Goal: Information Seeking & Learning: Learn about a topic

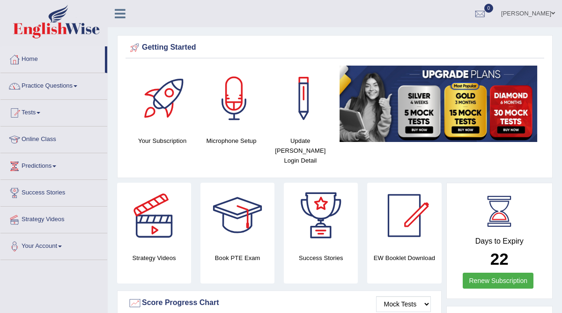
click at [77, 85] on span at bounding box center [76, 86] width 4 height 2
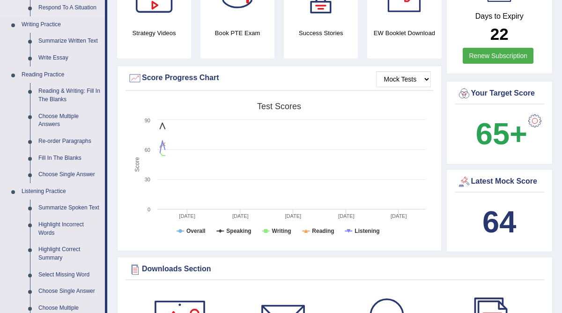
scroll to position [236, 0]
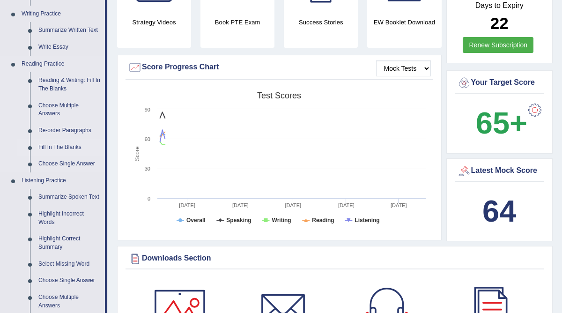
click at [60, 145] on link "Fill In The Blanks" at bounding box center [69, 147] width 71 height 17
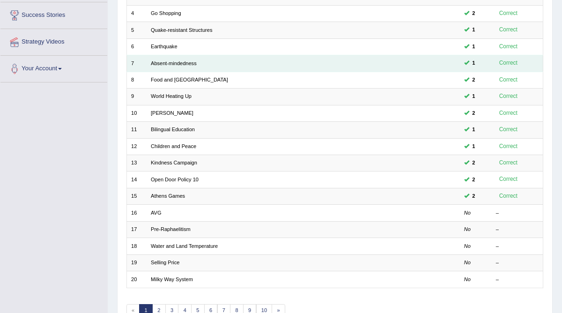
scroll to position [182, 0]
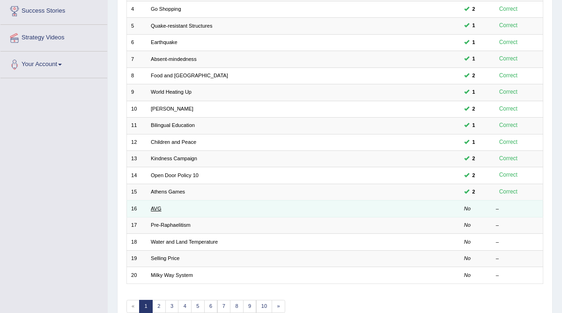
click at [158, 206] on link "AVG" at bounding box center [156, 209] width 11 height 6
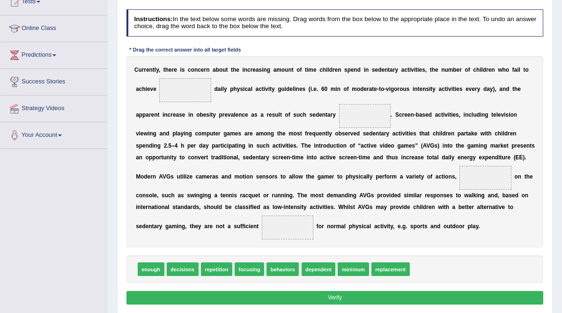
scroll to position [103, 0]
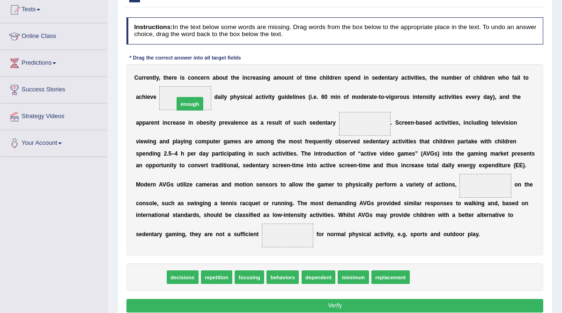
drag, startPoint x: 148, startPoint y: 276, endPoint x: 194, endPoint y: 73, distance: 208.4
click at [194, 73] on div "Instructions: In the text below some words are missing. Drag words from the box…" at bounding box center [334, 167] width 421 height 306
drag, startPoint x: 151, startPoint y: 279, endPoint x: 191, endPoint y: 99, distance: 184.9
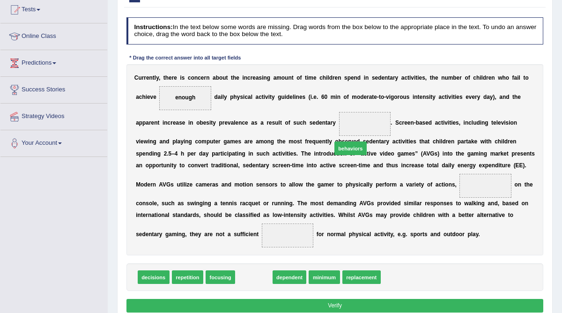
drag, startPoint x: 257, startPoint y: 278, endPoint x: 371, endPoint y: 127, distance: 189.8
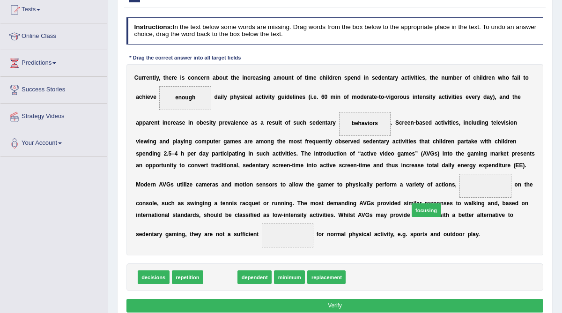
drag, startPoint x: 220, startPoint y: 276, endPoint x: 462, endPoint y: 198, distance: 254.7
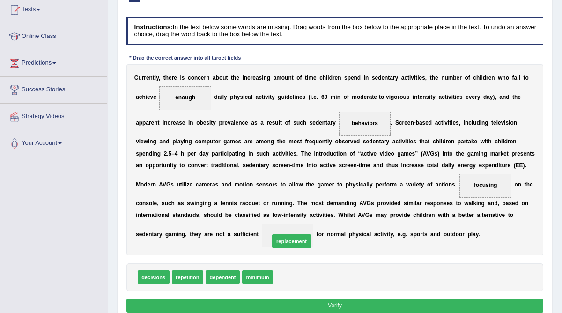
drag, startPoint x: 295, startPoint y: 278, endPoint x: 291, endPoint y: 236, distance: 42.8
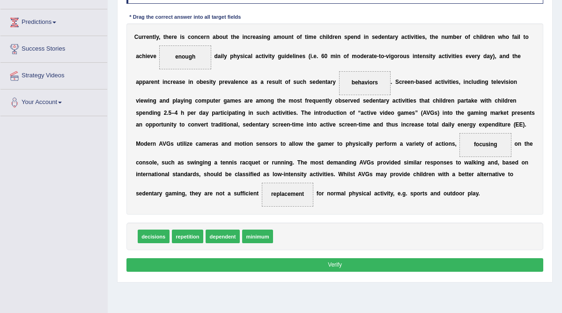
scroll to position [144, 0]
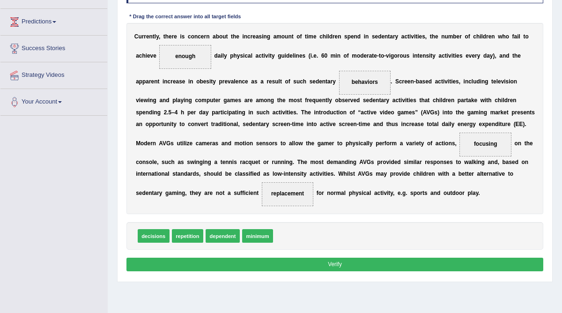
click at [343, 264] on button "Verify" at bounding box center [336, 265] width 418 height 14
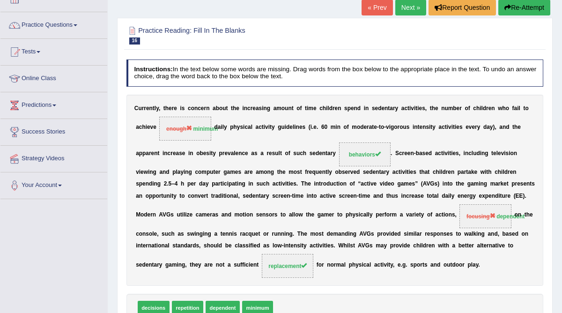
scroll to position [20, 0]
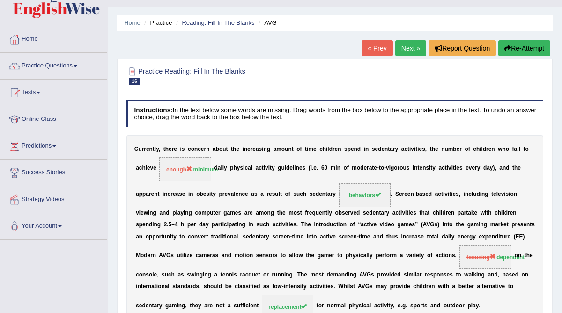
click at [518, 46] on button "Re-Attempt" at bounding box center [525, 48] width 52 height 16
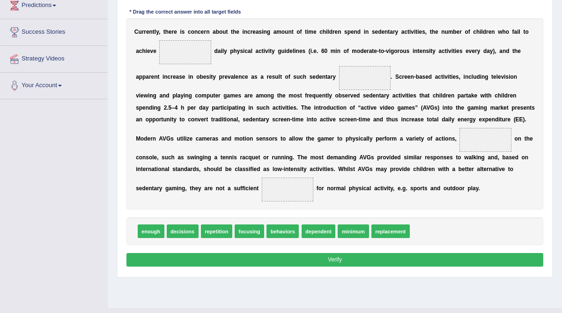
scroll to position [153, 0]
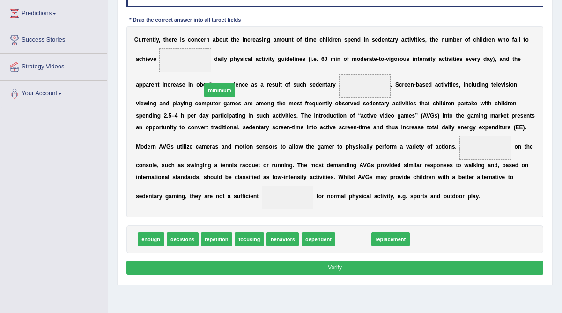
drag, startPoint x: 351, startPoint y: 257, endPoint x: 193, endPoint y: 82, distance: 235.9
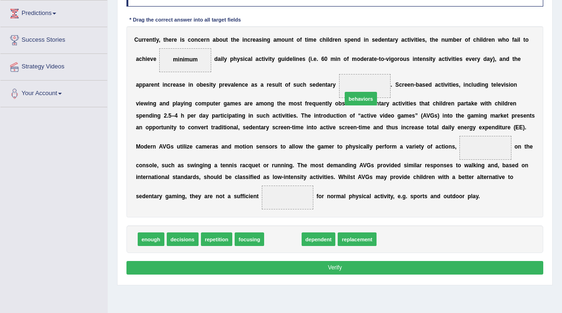
drag, startPoint x: 279, startPoint y: 259, endPoint x: 369, endPoint y: 95, distance: 187.3
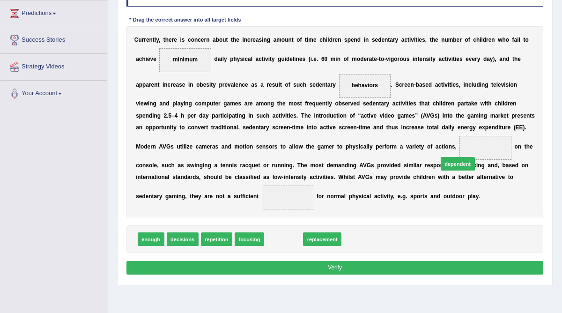
drag, startPoint x: 282, startPoint y: 257, endPoint x: 486, endPoint y: 168, distance: 223.5
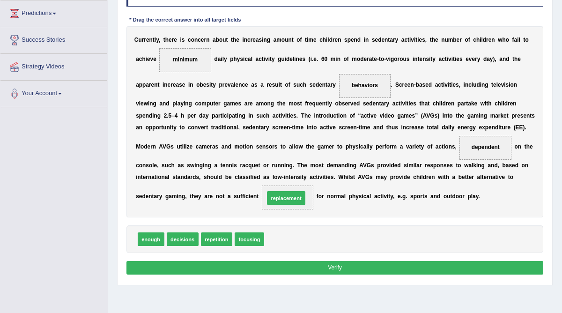
drag, startPoint x: 289, startPoint y: 255, endPoint x: 289, endPoint y: 208, distance: 47.3
click at [269, 275] on button "Verify" at bounding box center [336, 268] width 418 height 14
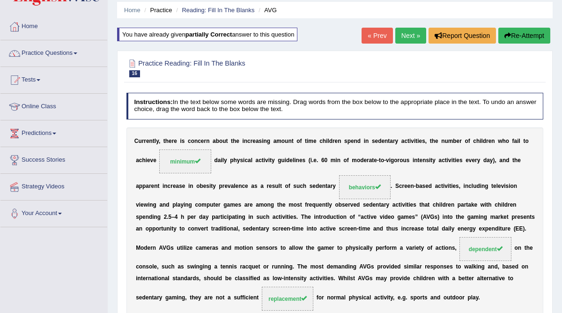
scroll to position [0, 0]
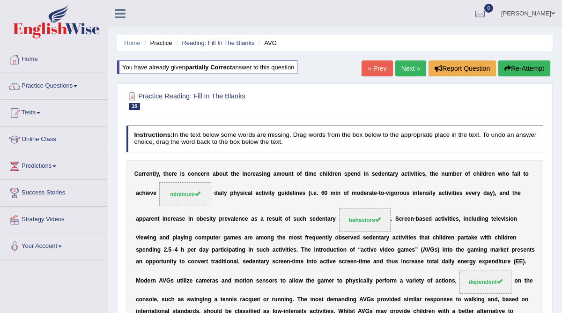
click at [404, 68] on link "Next »" at bounding box center [410, 68] width 31 height 16
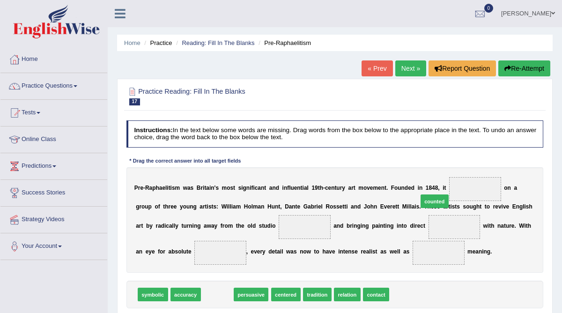
drag, startPoint x: 218, startPoint y: 293, endPoint x: 472, endPoint y: 182, distance: 277.6
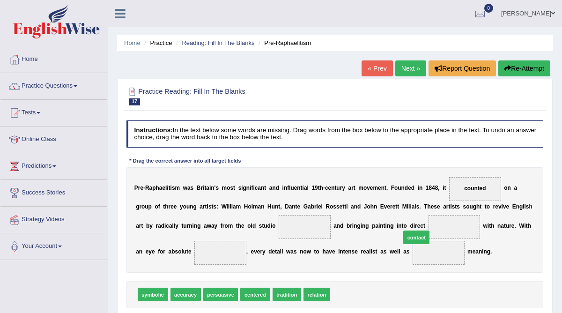
drag, startPoint x: 349, startPoint y: 292, endPoint x: 432, endPoint y: 225, distance: 106.9
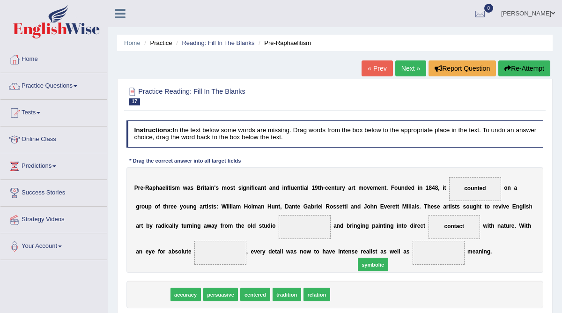
drag, startPoint x: 150, startPoint y: 296, endPoint x: 410, endPoint y: 254, distance: 262.4
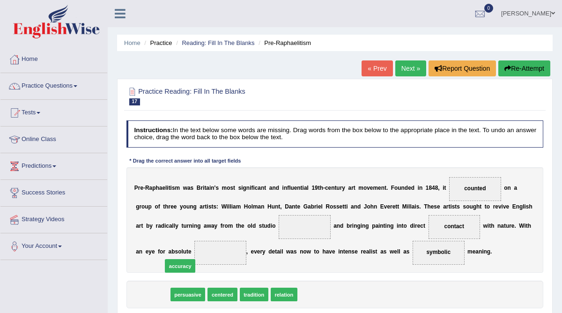
drag, startPoint x: 157, startPoint y: 293, endPoint x: 190, endPoint y: 260, distance: 46.7
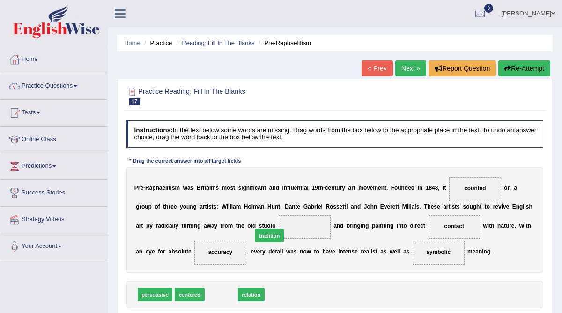
drag, startPoint x: 224, startPoint y: 294, endPoint x: 280, endPoint y: 225, distance: 89.6
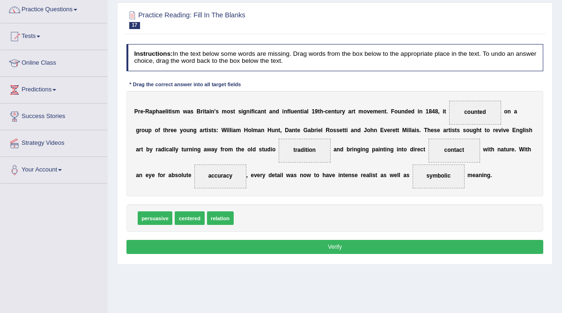
scroll to position [78, 0]
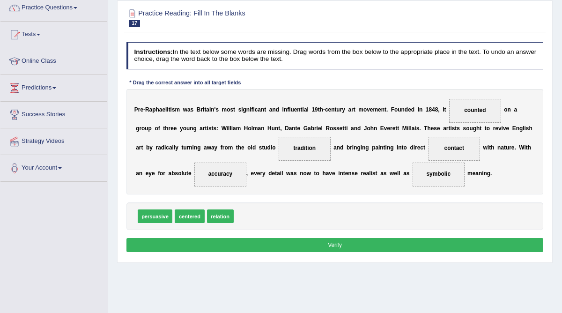
click at [317, 242] on button "Verify" at bounding box center [336, 245] width 418 height 14
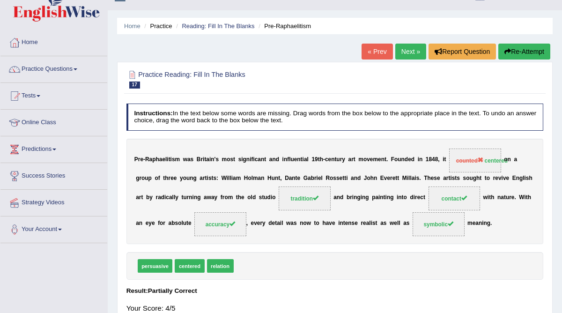
scroll to position [0, 0]
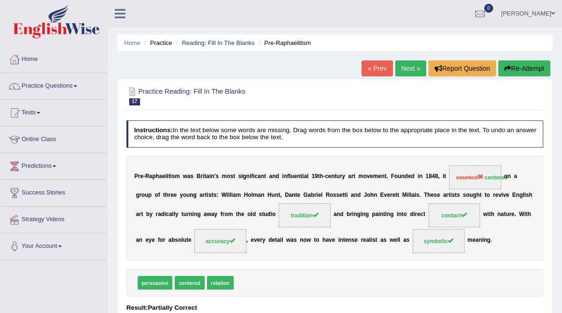
click at [400, 68] on link "Next »" at bounding box center [410, 68] width 31 height 16
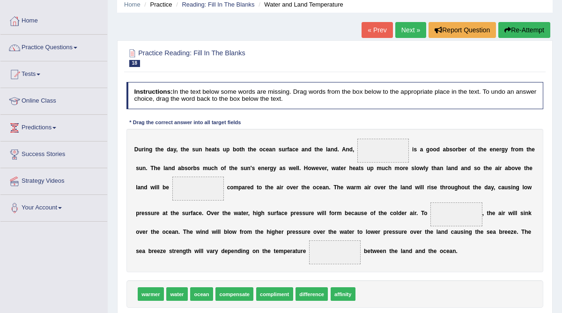
scroll to position [39, 0]
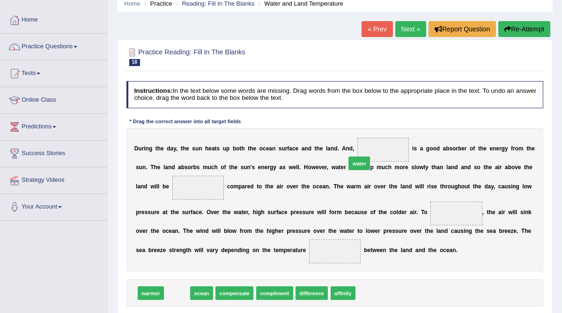
drag, startPoint x: 181, startPoint y: 292, endPoint x: 395, endPoint y: 140, distance: 263.1
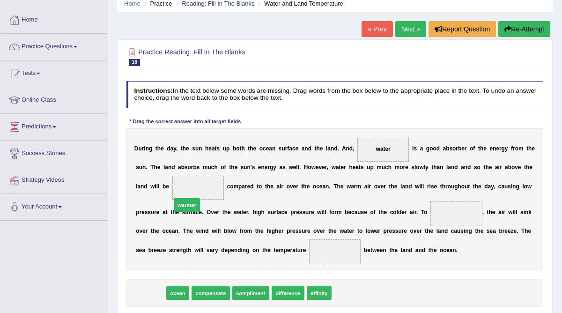
drag, startPoint x: 153, startPoint y: 290, endPoint x: 196, endPoint y: 187, distance: 111.1
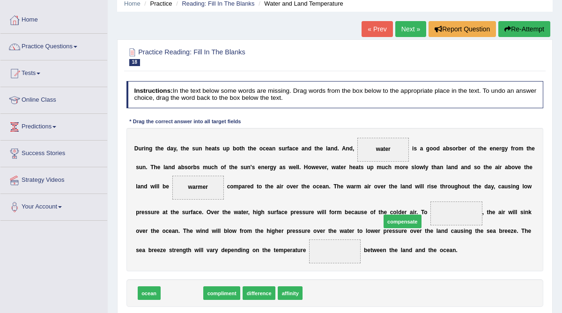
drag, startPoint x: 184, startPoint y: 293, endPoint x: 443, endPoint y: 212, distance: 272.1
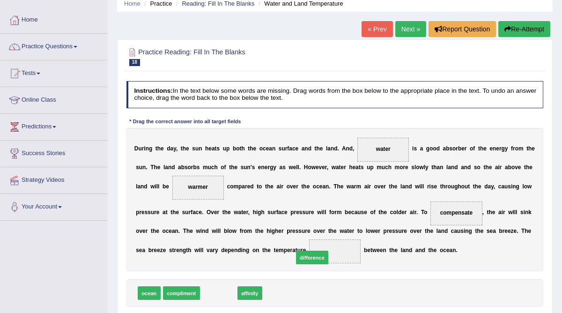
drag, startPoint x: 217, startPoint y: 293, endPoint x: 327, endPoint y: 251, distance: 117.8
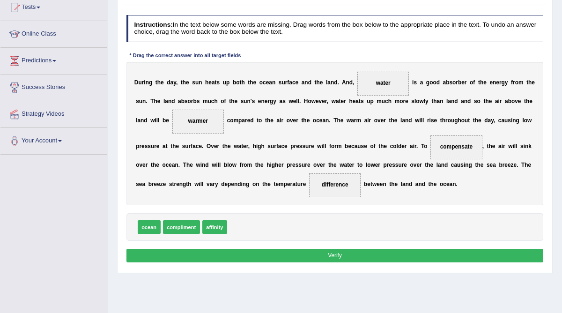
scroll to position [106, 0]
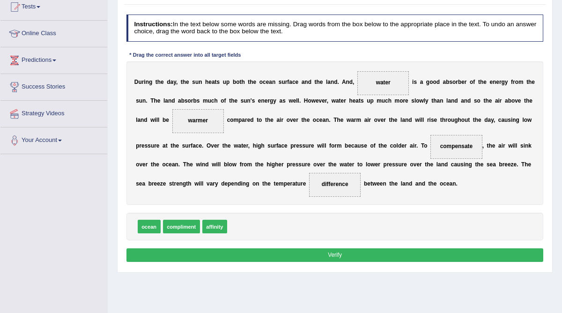
click at [394, 254] on button "Verify" at bounding box center [336, 255] width 418 height 14
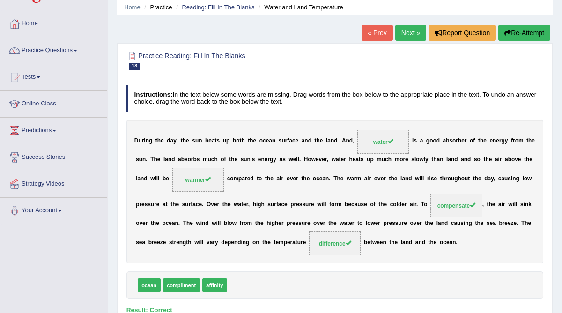
scroll to position [35, 0]
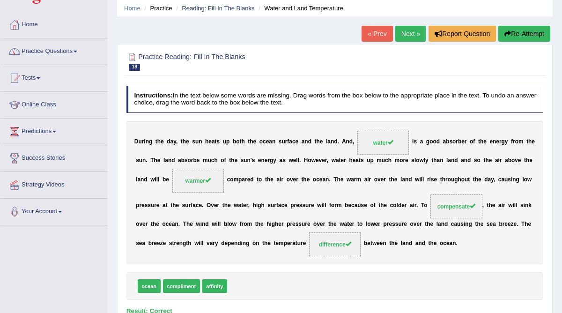
click at [412, 35] on link "Next »" at bounding box center [410, 34] width 31 height 16
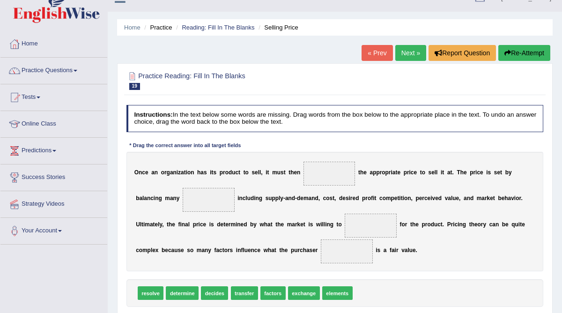
scroll to position [17, 0]
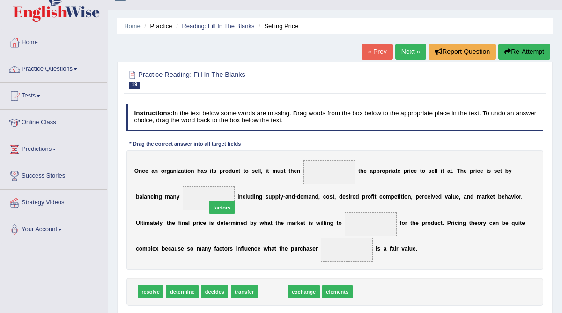
drag, startPoint x: 269, startPoint y: 291, endPoint x: 209, endPoint y: 192, distance: 115.6
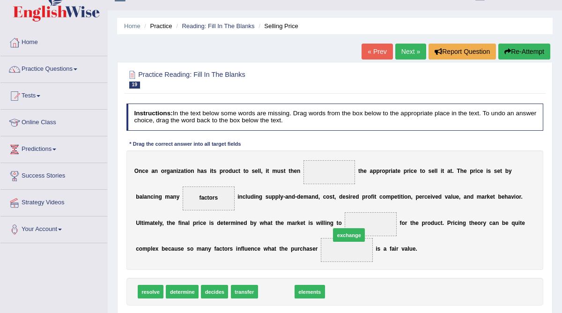
drag, startPoint x: 280, startPoint y: 291, endPoint x: 373, endPoint y: 220, distance: 117.1
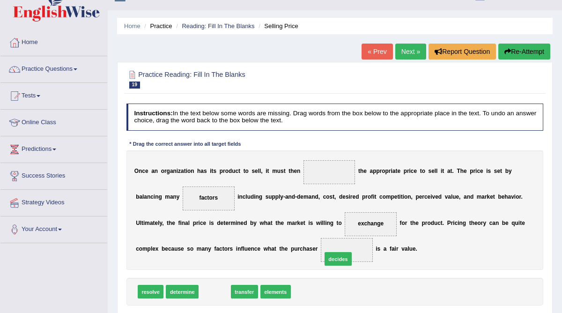
drag, startPoint x: 213, startPoint y: 291, endPoint x: 359, endPoint y: 251, distance: 151.4
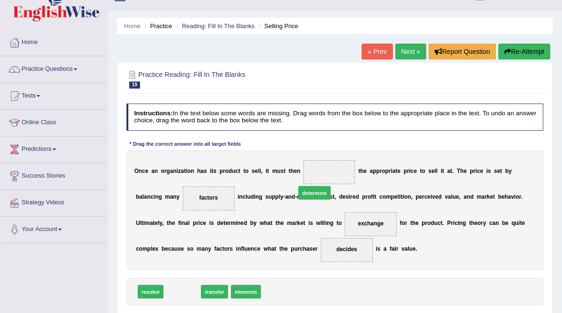
drag, startPoint x: 183, startPoint y: 291, endPoint x: 339, endPoint y: 175, distance: 194.2
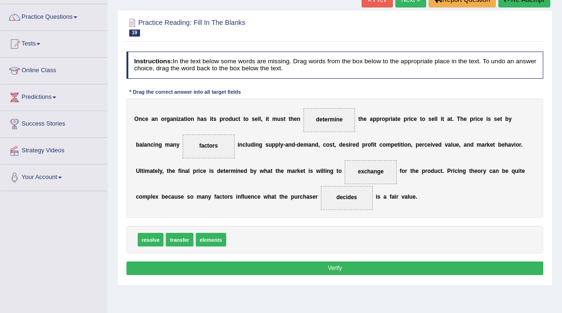
scroll to position [74, 0]
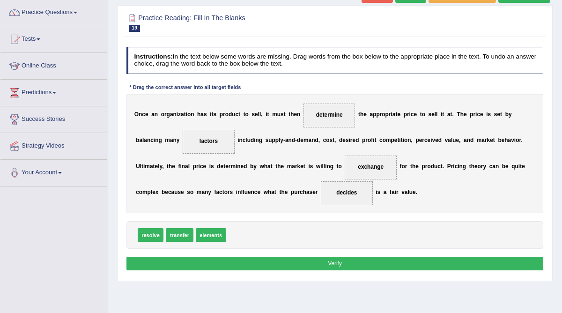
click at [345, 261] on button "Verify" at bounding box center [336, 264] width 418 height 14
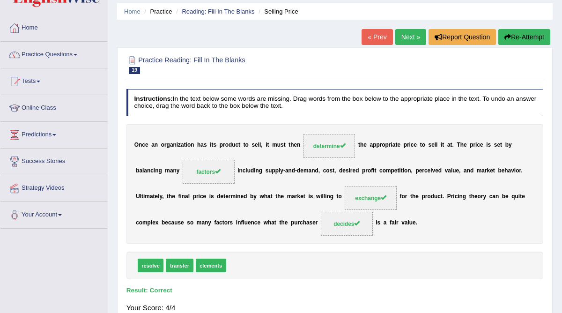
scroll to position [0, 0]
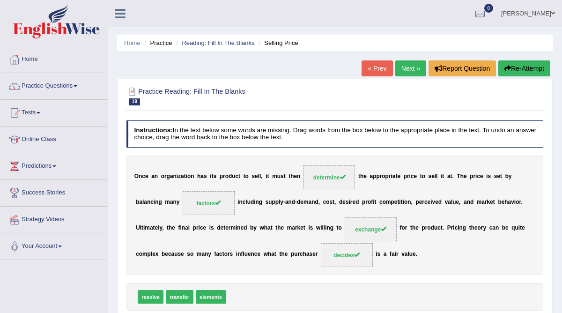
click at [410, 68] on link "Next »" at bounding box center [410, 68] width 31 height 16
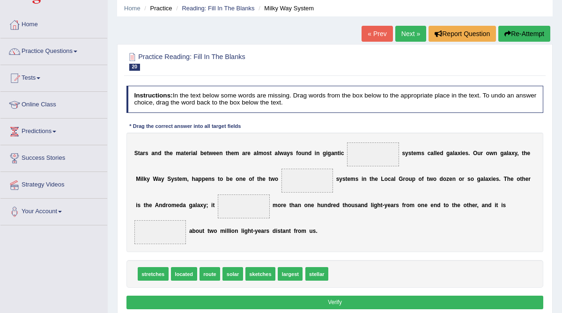
scroll to position [36, 0]
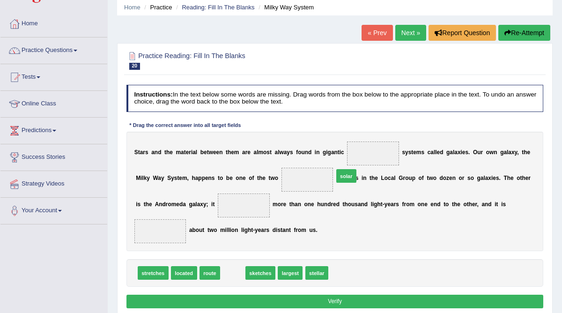
drag, startPoint x: 238, startPoint y: 273, endPoint x: 372, endPoint y: 158, distance: 176.1
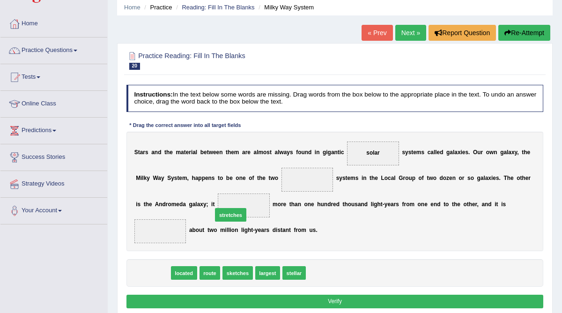
drag, startPoint x: 150, startPoint y: 272, endPoint x: 242, endPoint y: 203, distance: 114.2
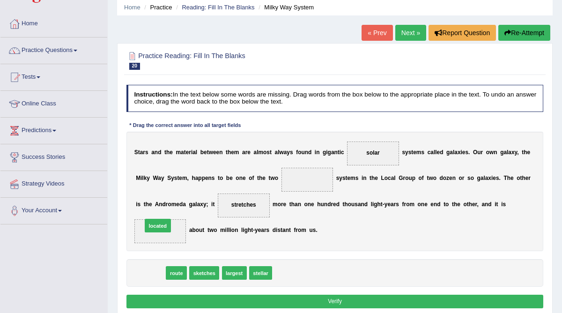
drag, startPoint x: 155, startPoint y: 271, endPoint x: 164, endPoint y: 215, distance: 56.4
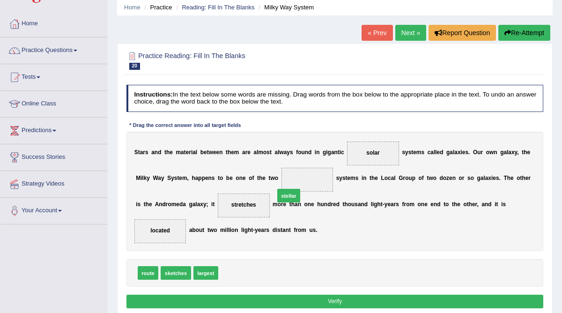
drag, startPoint x: 233, startPoint y: 270, endPoint x: 305, endPoint y: 177, distance: 117.7
drag, startPoint x: 321, startPoint y: 172, endPoint x: 379, endPoint y: 147, distance: 63.1
click at [379, 147] on div "S t a r s a n d t h e m a t e r i a l b e t w e e n t h e m a r e a l m o s t a…" at bounding box center [336, 191] width 418 height 119
drag, startPoint x: 378, startPoint y: 152, endPoint x: 326, endPoint y: 277, distance: 135.3
drag, startPoint x: 310, startPoint y: 180, endPoint x: 367, endPoint y: 147, distance: 65.7
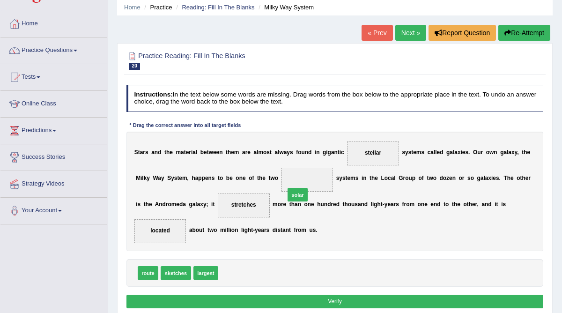
drag, startPoint x: 231, startPoint y: 272, endPoint x: 310, endPoint y: 180, distance: 121.0
click at [326, 298] on button "Verify" at bounding box center [336, 302] width 418 height 14
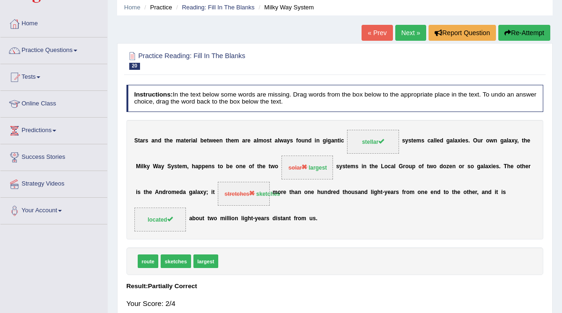
click at [528, 32] on button "Re-Attempt" at bounding box center [525, 33] width 52 height 16
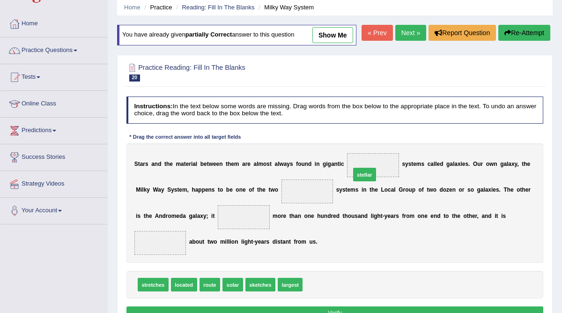
drag, startPoint x: 316, startPoint y: 302, endPoint x: 372, endPoint y: 173, distance: 141.0
drag, startPoint x: 291, startPoint y: 300, endPoint x: 312, endPoint y: 201, distance: 102.0
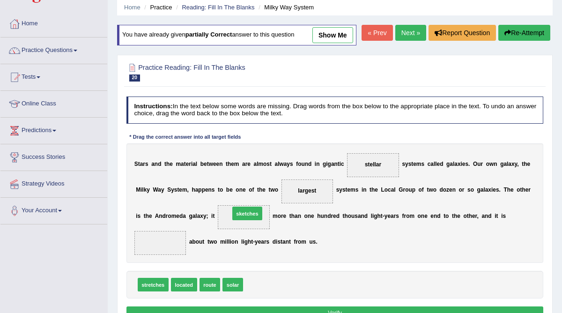
drag, startPoint x: 266, startPoint y: 301, endPoint x: 250, endPoint y: 217, distance: 85.3
drag, startPoint x: 183, startPoint y: 299, endPoint x: 162, endPoint y: 257, distance: 46.9
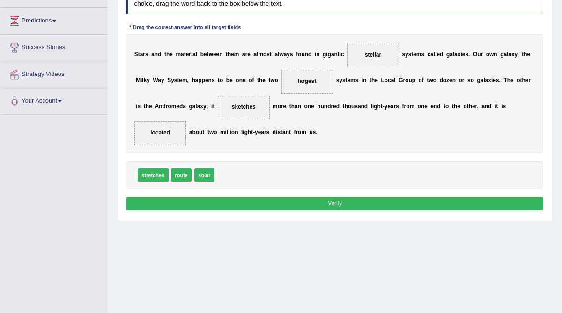
scroll to position [150, 0]
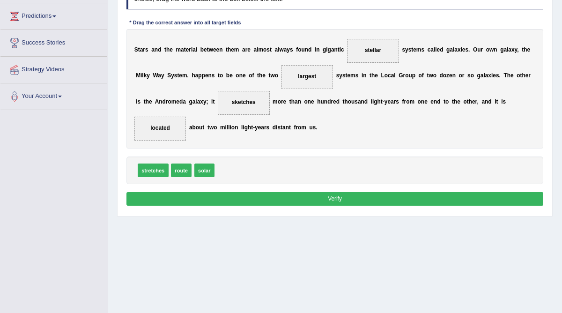
click at [328, 206] on button "Verify" at bounding box center [336, 199] width 418 height 14
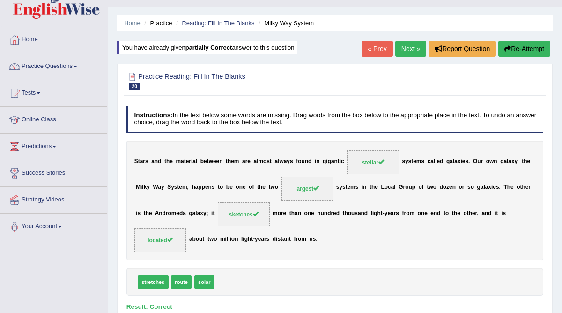
scroll to position [18, 0]
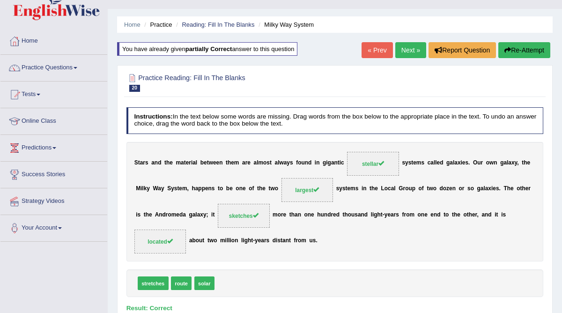
click at [408, 47] on link "Next »" at bounding box center [410, 50] width 31 height 16
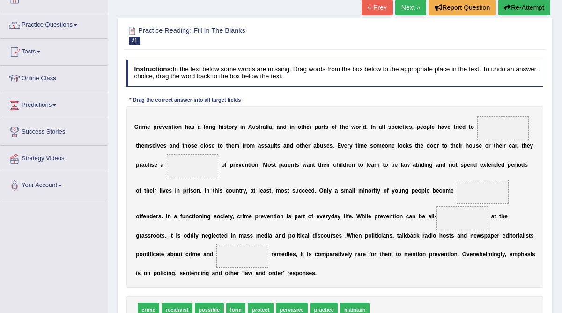
scroll to position [81, 0]
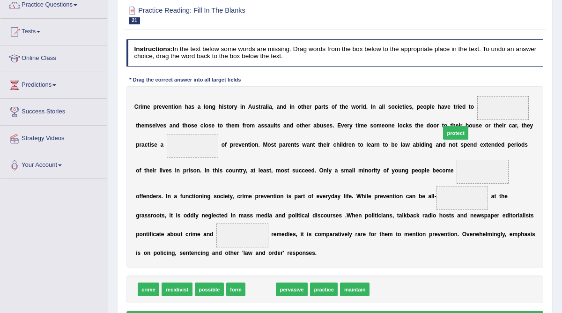
drag, startPoint x: 263, startPoint y: 289, endPoint x: 493, endPoint y: 104, distance: 294.6
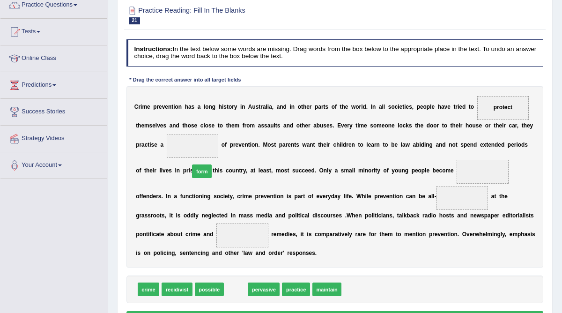
drag, startPoint x: 241, startPoint y: 287, endPoint x: 201, endPoint y: 148, distance: 144.3
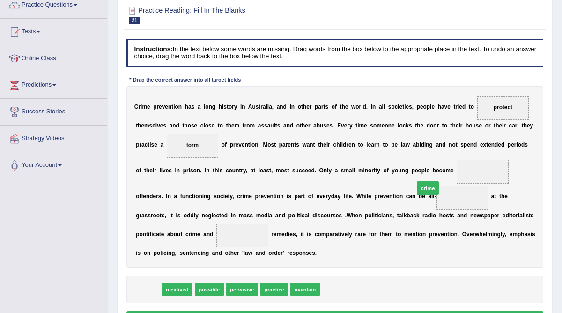
drag, startPoint x: 149, startPoint y: 287, endPoint x: 479, endPoint y: 168, distance: 351.8
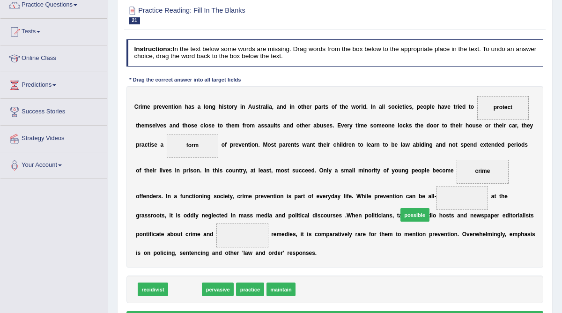
drag, startPoint x: 186, startPoint y: 288, endPoint x: 456, endPoint y: 201, distance: 284.2
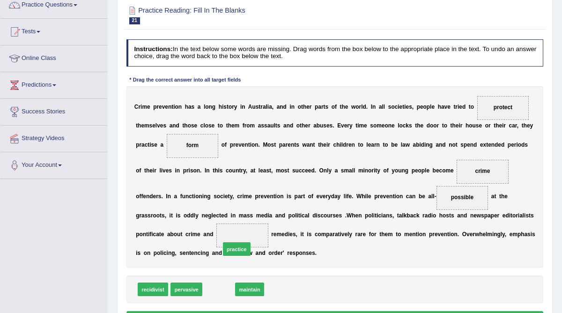
drag, startPoint x: 224, startPoint y: 291, endPoint x: 245, endPoint y: 243, distance: 51.8
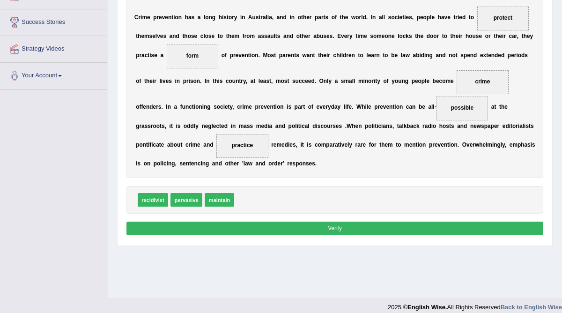
scroll to position [171, 0]
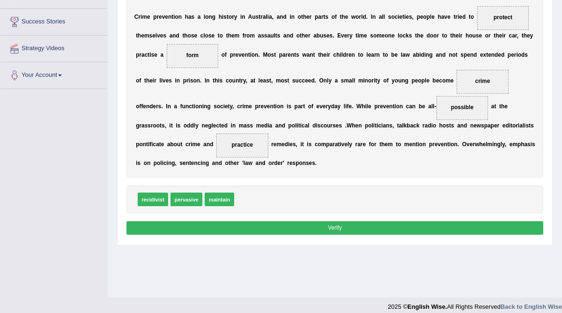
click at [306, 227] on button "Verify" at bounding box center [336, 228] width 418 height 14
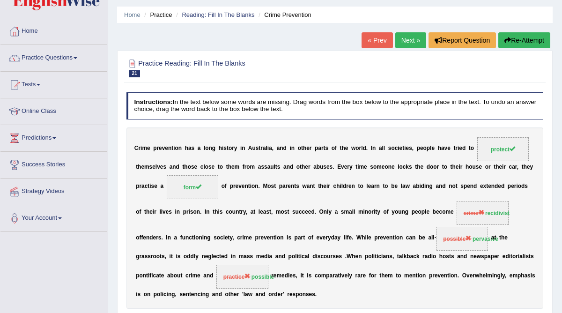
scroll to position [27, 0]
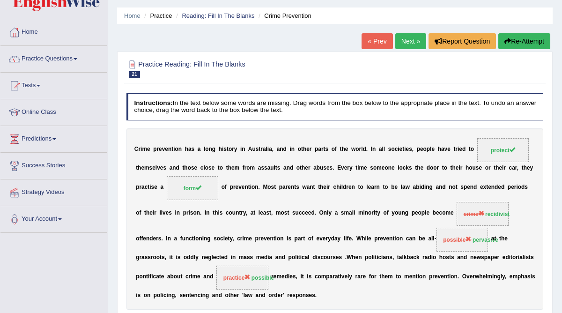
click at [537, 40] on button "Re-Attempt" at bounding box center [525, 41] width 52 height 16
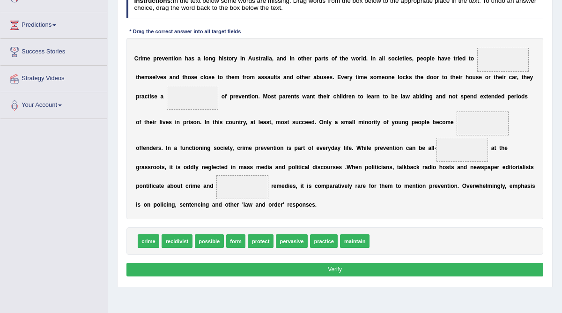
scroll to position [143, 0]
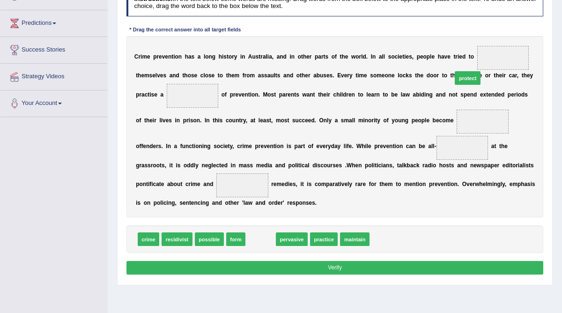
drag, startPoint x: 261, startPoint y: 258, endPoint x: 504, endPoint y: 68, distance: 308.9
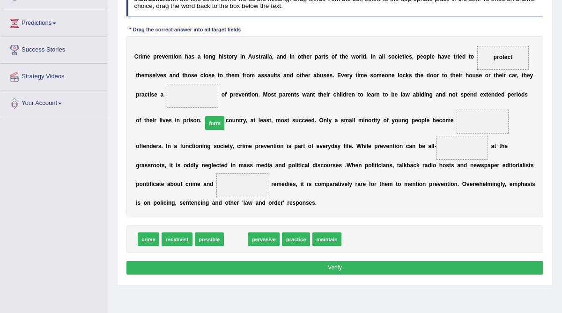
drag, startPoint x: 236, startPoint y: 254, endPoint x: 209, endPoint y: 115, distance: 140.8
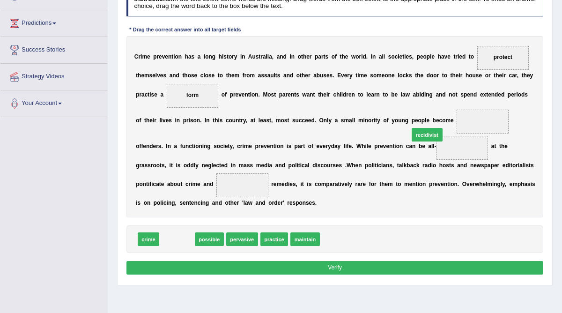
drag, startPoint x: 169, startPoint y: 256, endPoint x: 463, endPoint y: 134, distance: 318.3
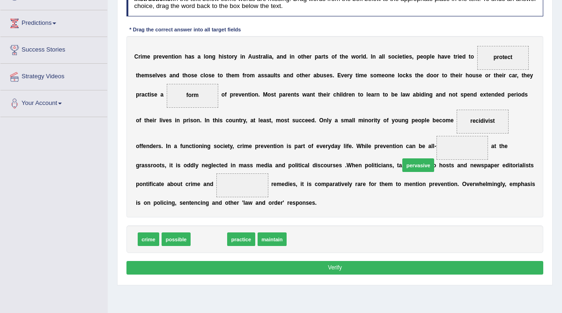
drag, startPoint x: 216, startPoint y: 259, endPoint x: 463, endPoint y: 171, distance: 261.2
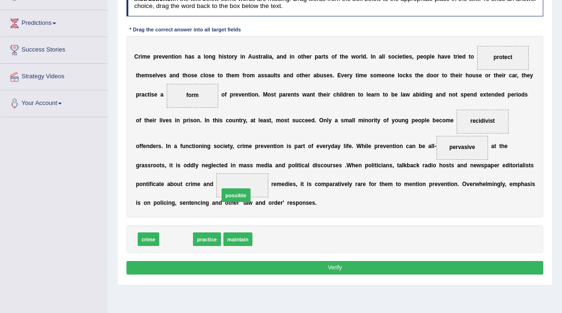
drag, startPoint x: 167, startPoint y: 259, endPoint x: 237, endPoint y: 207, distance: 87.2
click at [308, 275] on button "Verify" at bounding box center [336, 268] width 418 height 14
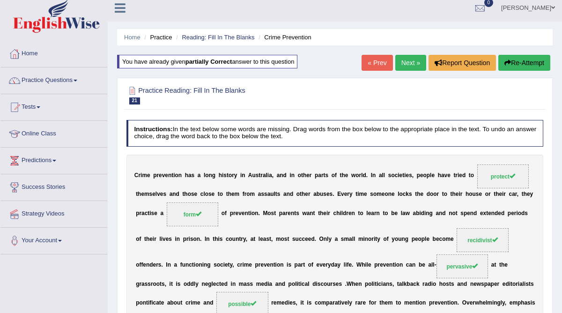
scroll to position [7, 0]
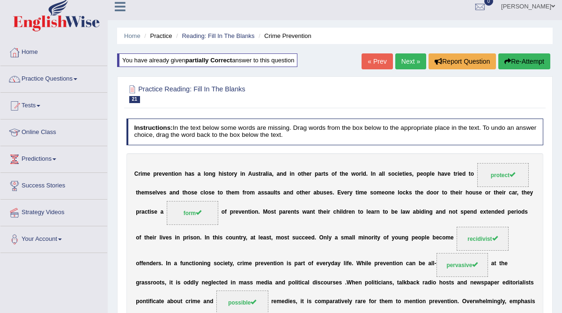
click at [411, 60] on link "Next »" at bounding box center [410, 61] width 31 height 16
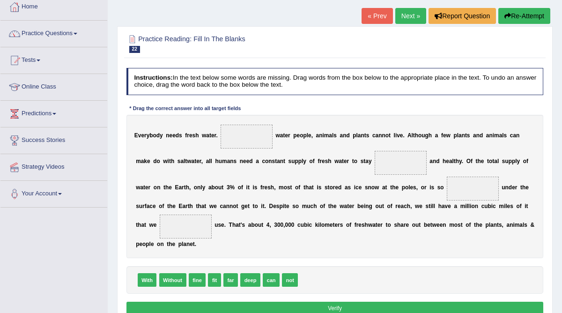
scroll to position [53, 0]
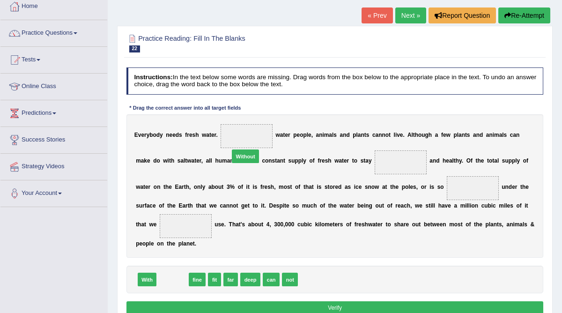
drag, startPoint x: 163, startPoint y: 278, endPoint x: 249, endPoint y: 134, distance: 167.9
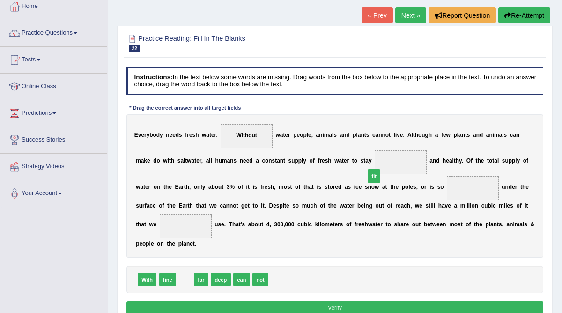
drag, startPoint x: 184, startPoint y: 279, endPoint x: 406, endPoint y: 157, distance: 252.9
drag, startPoint x: 204, startPoint y: 280, endPoint x: 453, endPoint y: 191, distance: 264.7
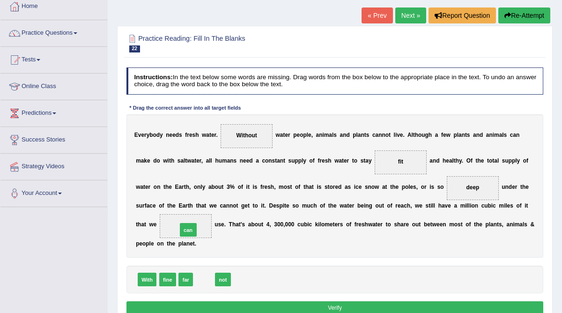
drag, startPoint x: 204, startPoint y: 278, endPoint x: 185, endPoint y: 221, distance: 60.2
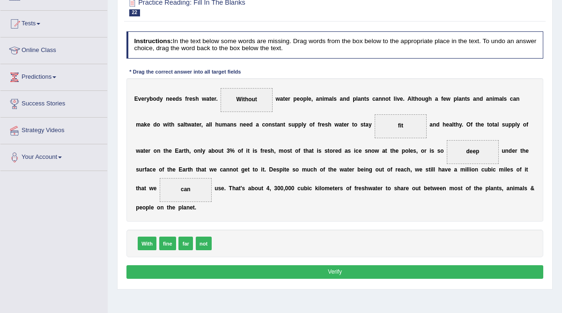
scroll to position [92, 0]
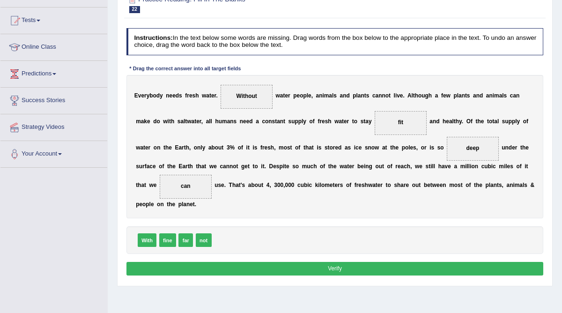
click at [286, 268] on button "Verify" at bounding box center [336, 269] width 418 height 14
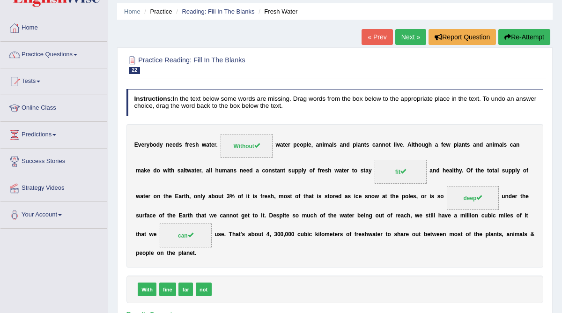
scroll to position [28, 0]
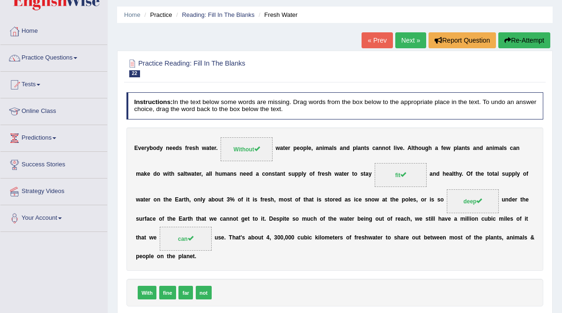
click at [410, 39] on link "Next »" at bounding box center [410, 40] width 31 height 16
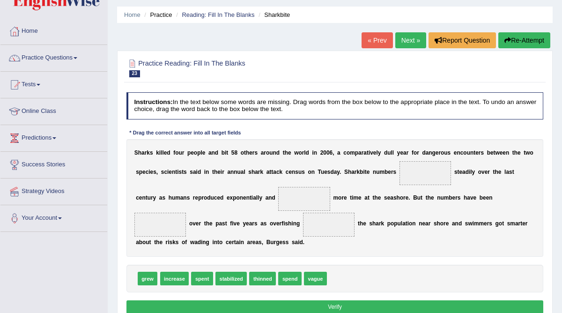
scroll to position [30, 0]
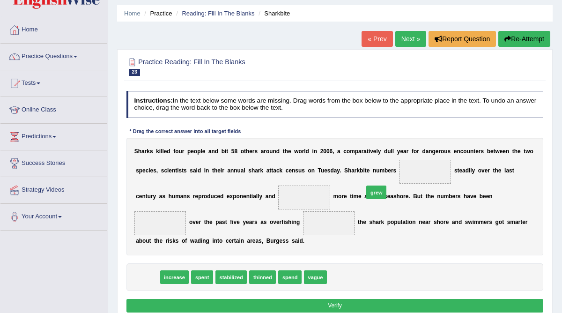
drag, startPoint x: 149, startPoint y: 276, endPoint x: 418, endPoint y: 176, distance: 287.7
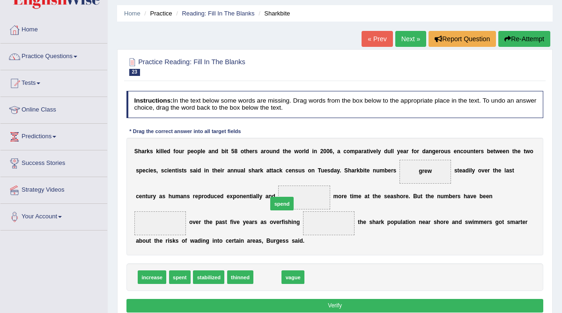
drag, startPoint x: 262, startPoint y: 278, endPoint x: 279, endPoint y: 192, distance: 88.3
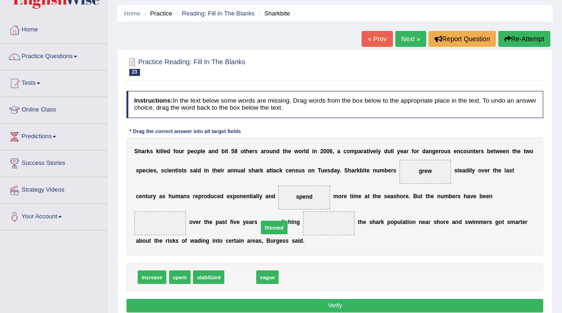
drag, startPoint x: 244, startPoint y: 276, endPoint x: 284, endPoint y: 218, distance: 70.8
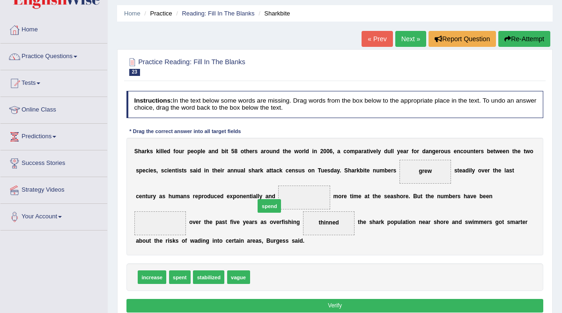
drag, startPoint x: 269, startPoint y: 276, endPoint x: 276, endPoint y: 193, distance: 83.7
drag, startPoint x: 203, startPoint y: 277, endPoint x: 507, endPoint y: 199, distance: 314.1
click at [343, 300] on button "Verify" at bounding box center [336, 306] width 418 height 14
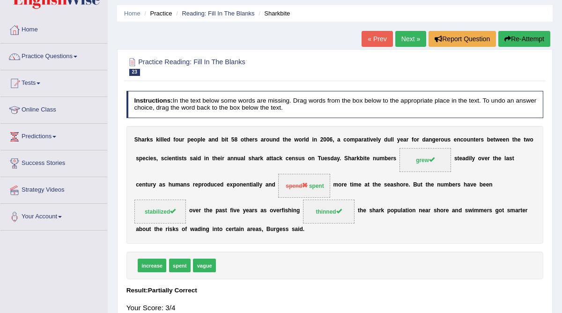
click at [406, 41] on link "Next »" at bounding box center [410, 39] width 31 height 16
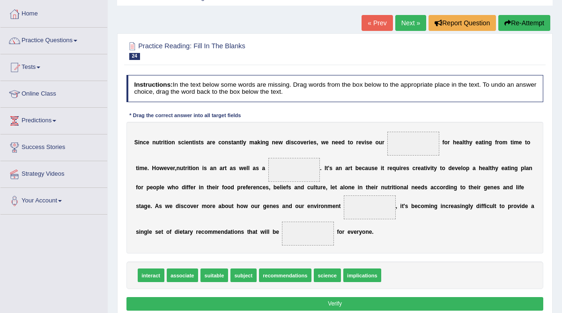
scroll to position [70, 0]
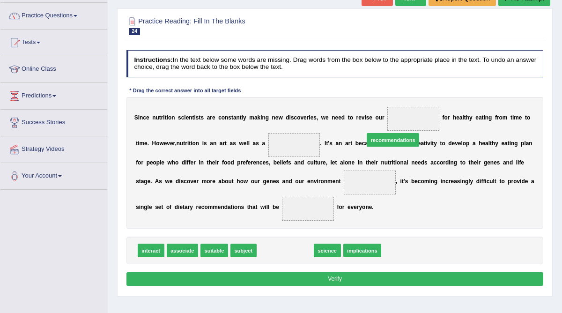
drag, startPoint x: 277, startPoint y: 252, endPoint x: 403, endPoint y: 122, distance: 181.3
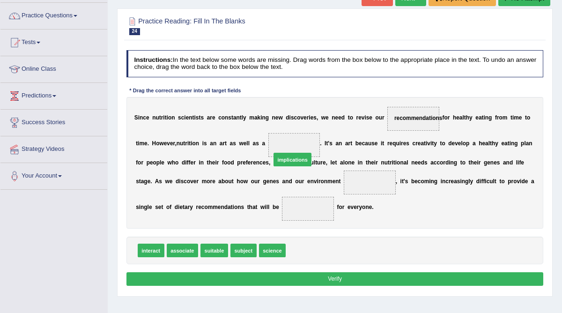
drag, startPoint x: 306, startPoint y: 250, endPoint x: 289, endPoint y: 144, distance: 107.3
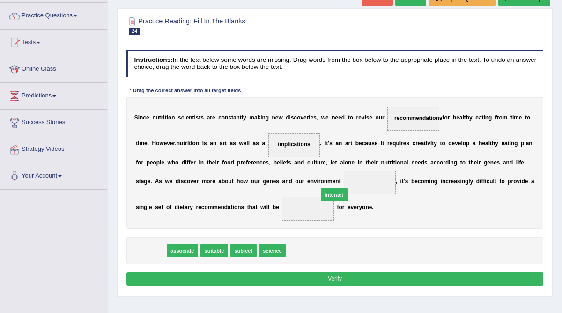
drag, startPoint x: 156, startPoint y: 248, endPoint x: 371, endPoint y: 180, distance: 225.9
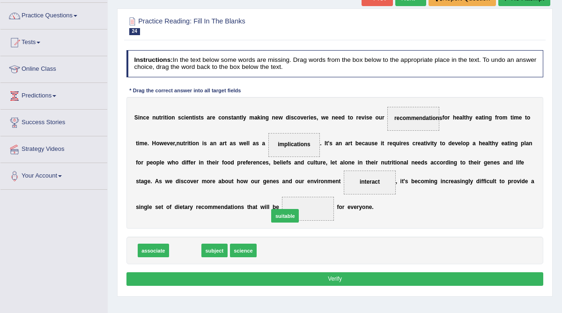
drag, startPoint x: 184, startPoint y: 254, endPoint x: 300, endPoint y: 213, distance: 123.6
click at [300, 277] on button "Verify" at bounding box center [336, 279] width 418 height 14
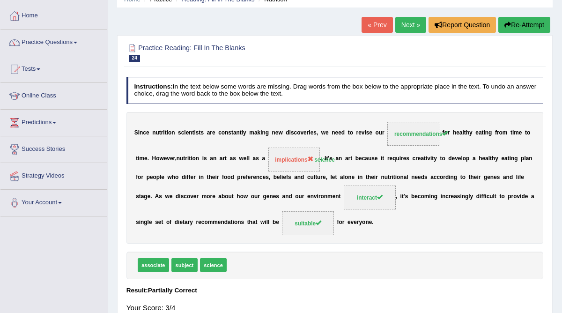
scroll to position [31, 0]
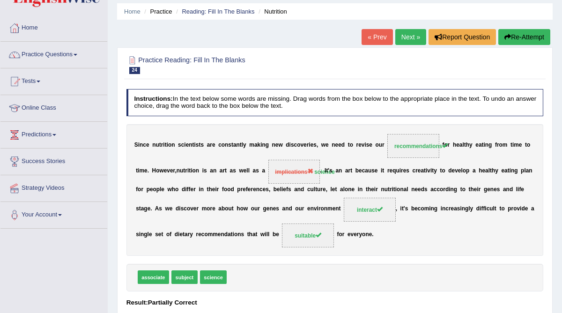
click at [524, 34] on button "Re-Attempt" at bounding box center [525, 37] width 52 height 16
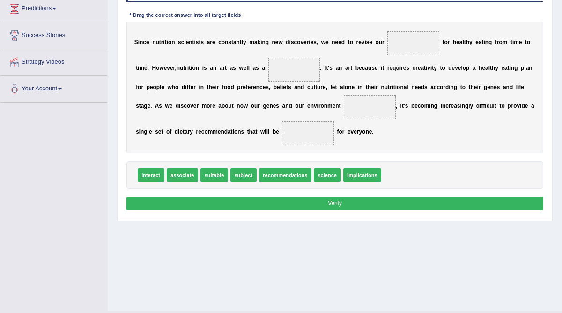
scroll to position [158, 0]
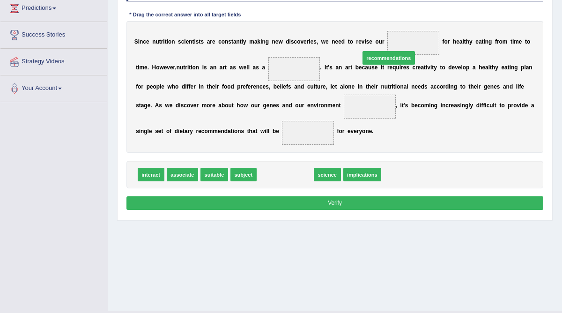
drag, startPoint x: 295, startPoint y: 195, endPoint x: 416, endPoint y: 59, distance: 182.6
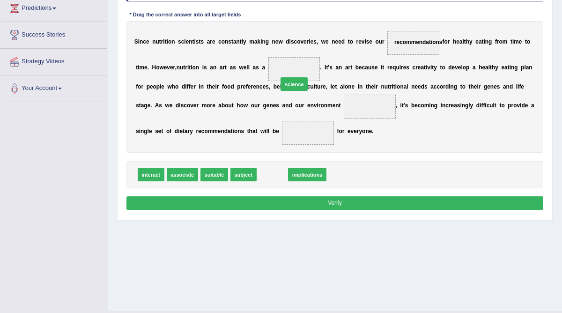
drag, startPoint x: 270, startPoint y: 192, endPoint x: 296, endPoint y: 86, distance: 109.0
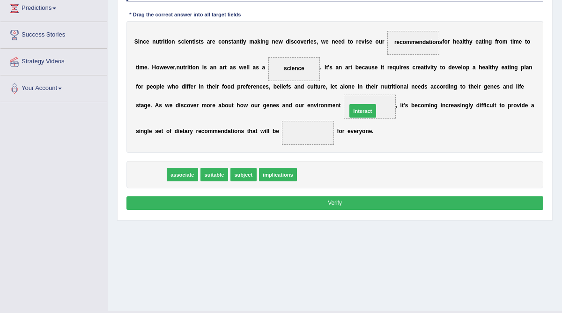
drag, startPoint x: 146, startPoint y: 193, endPoint x: 396, endPoint y: 117, distance: 260.9
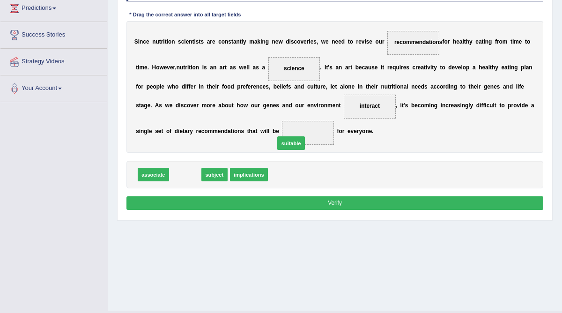
drag, startPoint x: 186, startPoint y: 191, endPoint x: 312, endPoint y: 154, distance: 130.9
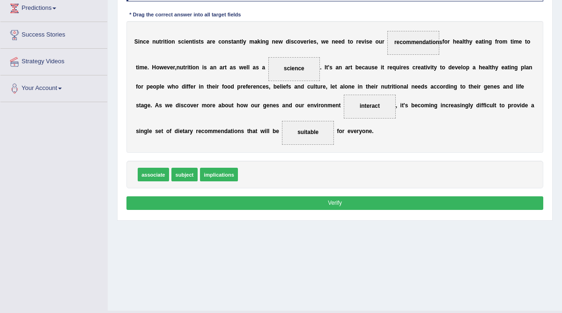
click at [321, 210] on button "Verify" at bounding box center [336, 203] width 418 height 14
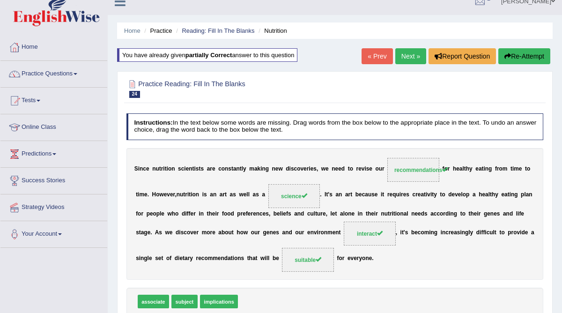
scroll to position [0, 0]
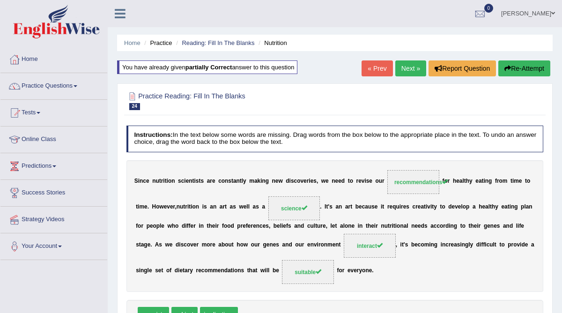
click at [413, 69] on link "Next »" at bounding box center [410, 68] width 31 height 16
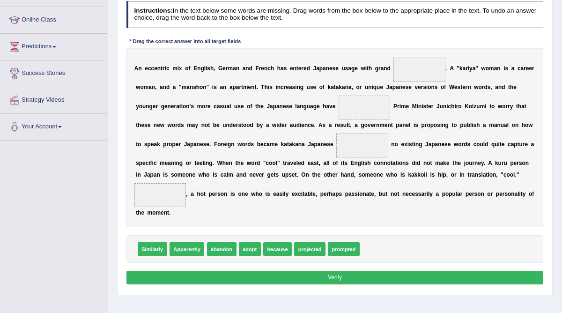
scroll to position [119, 0]
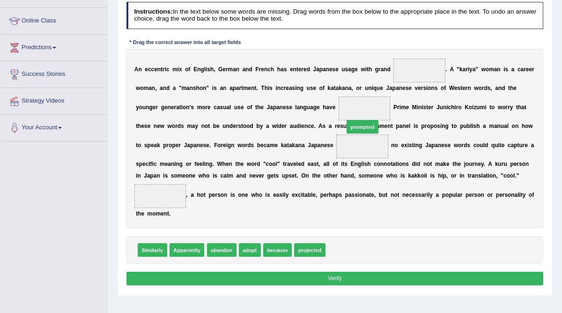
drag, startPoint x: 341, startPoint y: 250, endPoint x: 363, endPoint y: 105, distance: 146.5
drag, startPoint x: 154, startPoint y: 249, endPoint x: 163, endPoint y: 196, distance: 53.6
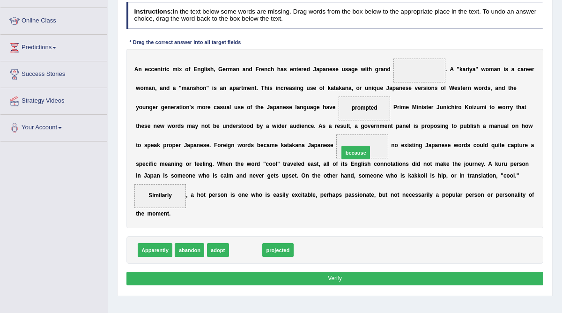
drag, startPoint x: 247, startPoint y: 246, endPoint x: 377, endPoint y: 132, distance: 173.0
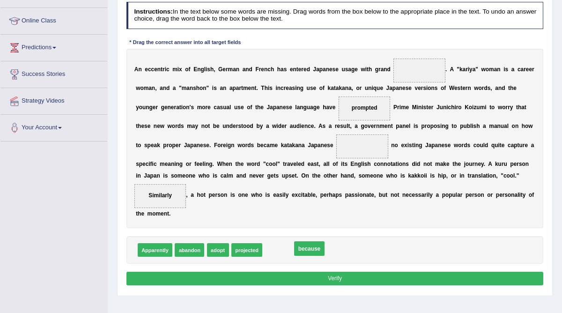
drag, startPoint x: 364, startPoint y: 147, endPoint x: 288, endPoint y: 270, distance: 144.9
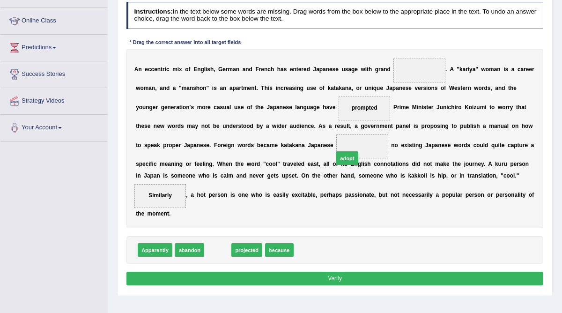
drag, startPoint x: 223, startPoint y: 238, endPoint x: 372, endPoint y: 142, distance: 176.9
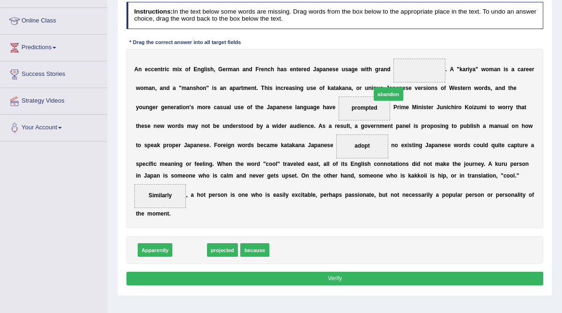
drag, startPoint x: 187, startPoint y: 251, endPoint x: 420, endPoint y: 67, distance: 297.0
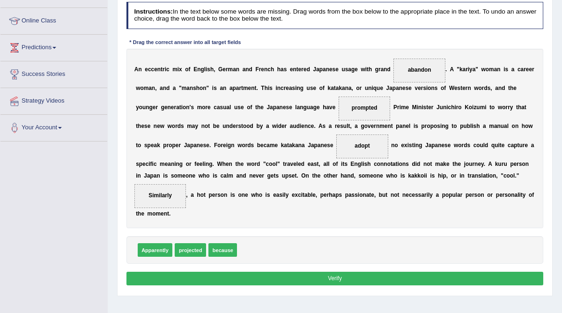
click at [311, 277] on button "Verify" at bounding box center [336, 279] width 418 height 14
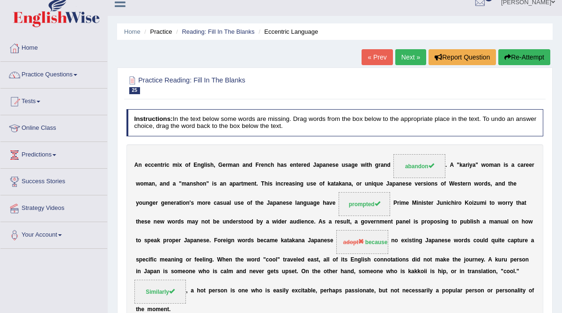
scroll to position [12, 0]
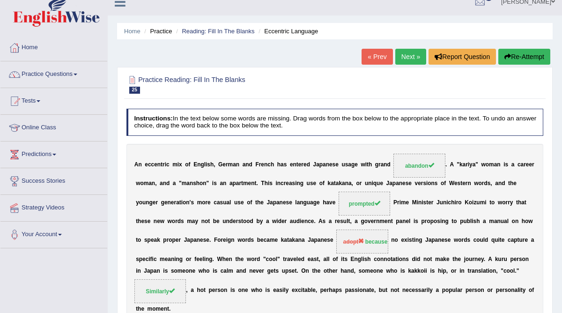
click at [531, 55] on button "Re-Attempt" at bounding box center [525, 57] width 52 height 16
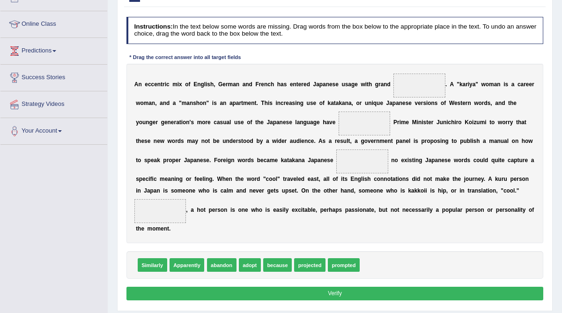
scroll to position [115, 0]
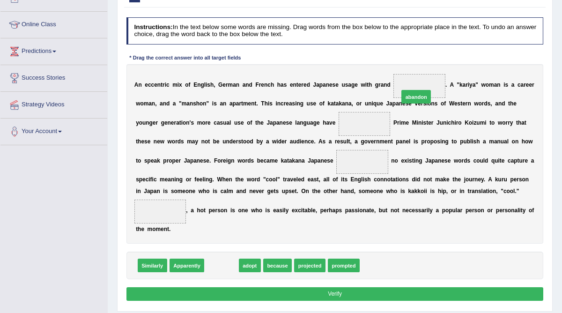
drag, startPoint x: 224, startPoint y: 282, endPoint x: 452, endPoint y: 84, distance: 302.6
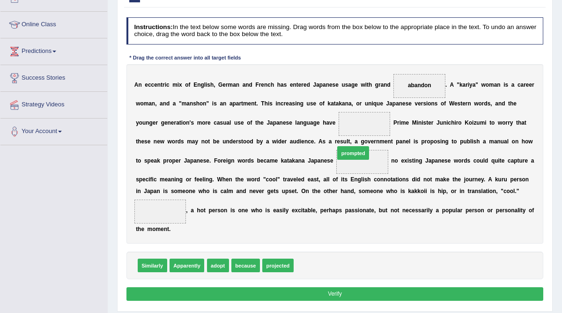
drag, startPoint x: 313, startPoint y: 280, endPoint x: 362, endPoint y: 147, distance: 141.4
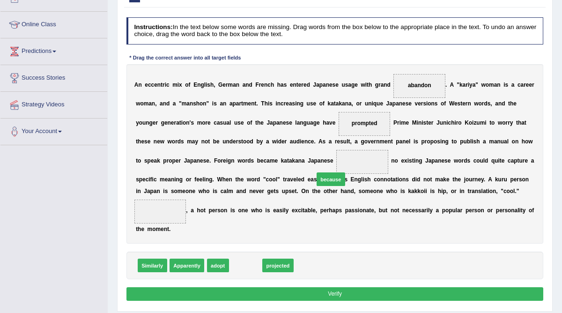
drag, startPoint x: 250, startPoint y: 283, endPoint x: 351, endPoint y: 182, distance: 142.5
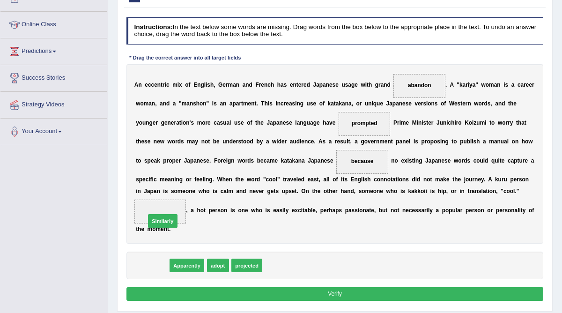
drag, startPoint x: 157, startPoint y: 285, endPoint x: 170, endPoint y: 232, distance: 53.9
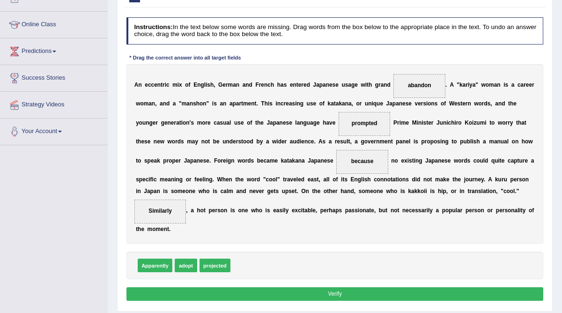
scroll to position [179, 0]
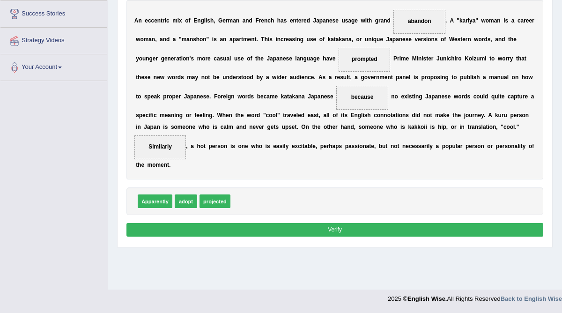
click at [280, 237] on button "Verify" at bounding box center [336, 230] width 418 height 14
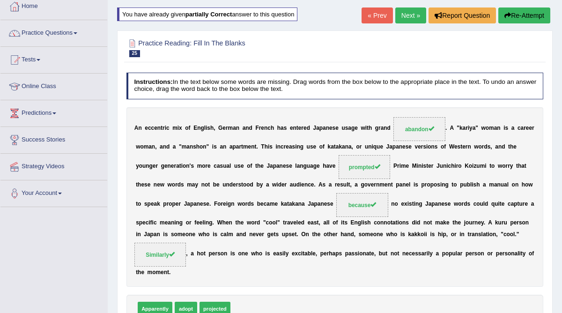
scroll to position [52, 0]
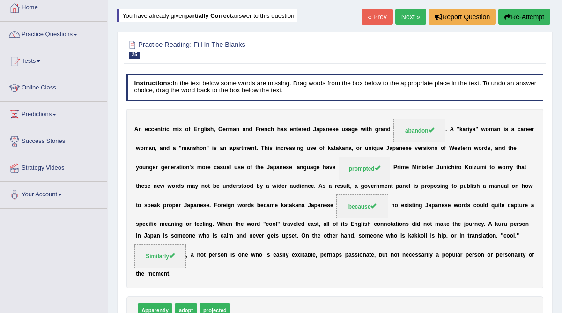
click at [413, 20] on link "Next »" at bounding box center [410, 17] width 31 height 16
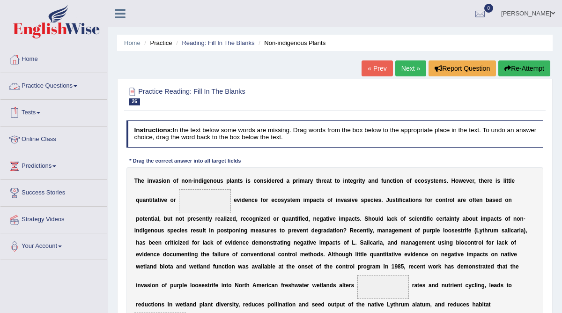
click at [67, 83] on link "Practice Questions" at bounding box center [53, 84] width 107 height 23
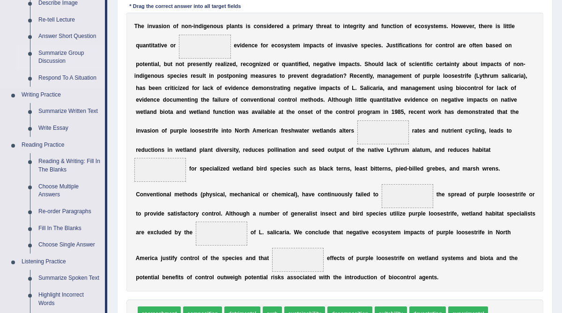
scroll to position [155, 0]
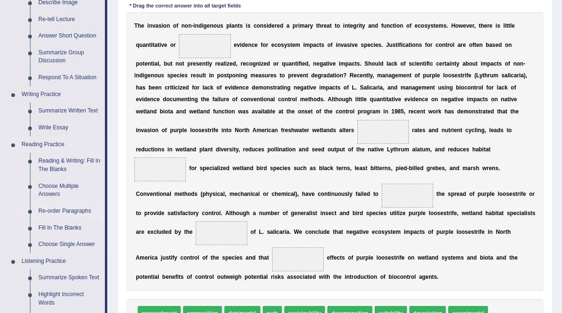
click at [60, 212] on link "Re-order Paragraphs" at bounding box center [69, 211] width 71 height 17
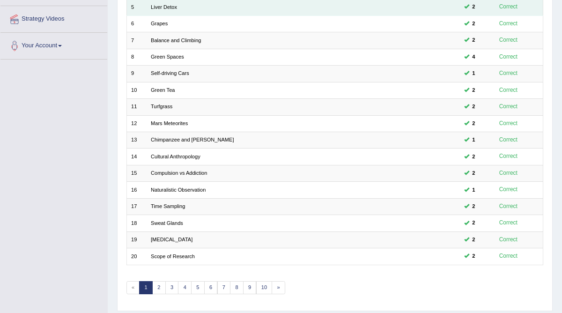
scroll to position [201, 0]
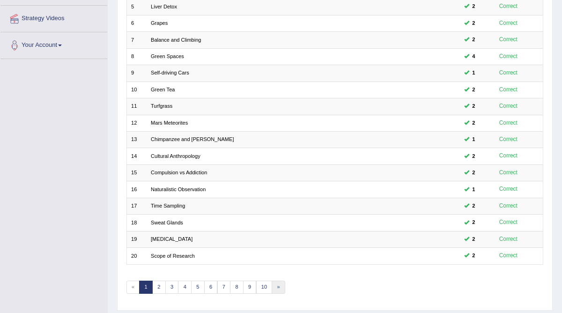
click at [274, 283] on link "»" at bounding box center [279, 287] width 14 height 13
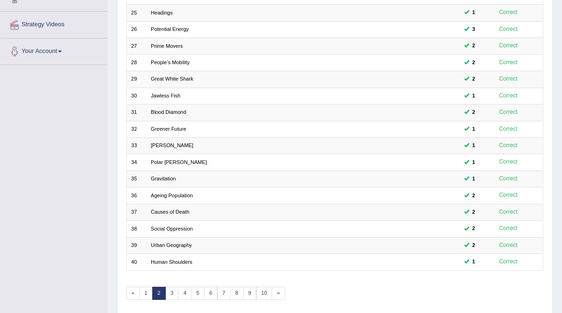
scroll to position [197, 0]
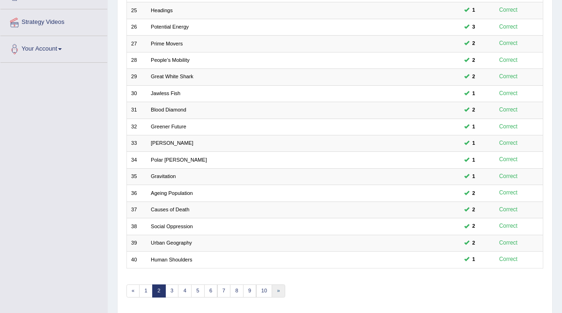
click at [276, 288] on link "»" at bounding box center [279, 290] width 14 height 13
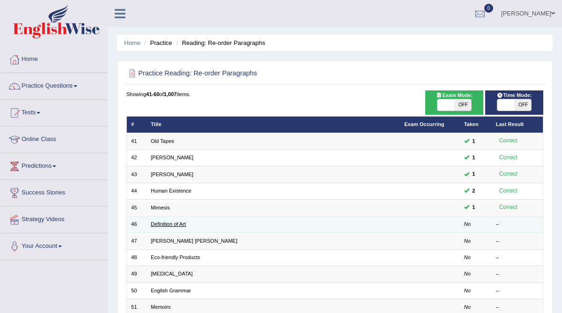
click at [179, 223] on link "Definition of Art" at bounding box center [168, 224] width 35 height 6
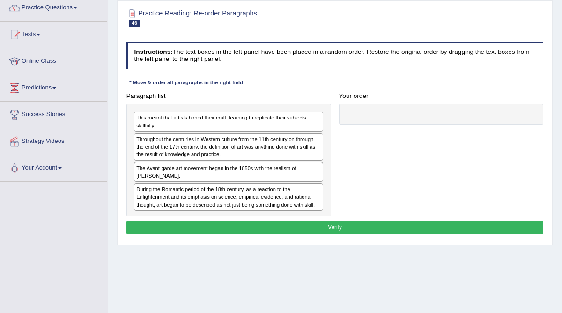
scroll to position [93, 0]
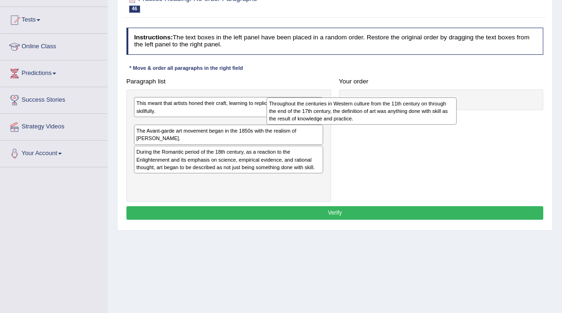
drag, startPoint x: 228, startPoint y: 138, endPoint x: 387, endPoint y: 120, distance: 160.3
click at [387, 120] on div "Throughout the centuries in Western culture from the 11th century on through th…" at bounding box center [362, 110] width 190 height 27
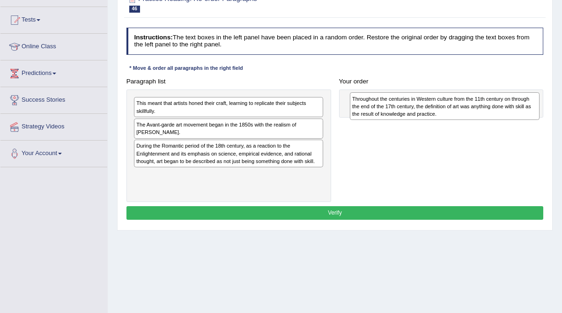
drag, startPoint x: 157, startPoint y: 125, endPoint x: 414, endPoint y: 103, distance: 257.7
click at [414, 103] on div "Throughout the centuries in Western culture from the 11th century on through th…" at bounding box center [445, 105] width 190 height 27
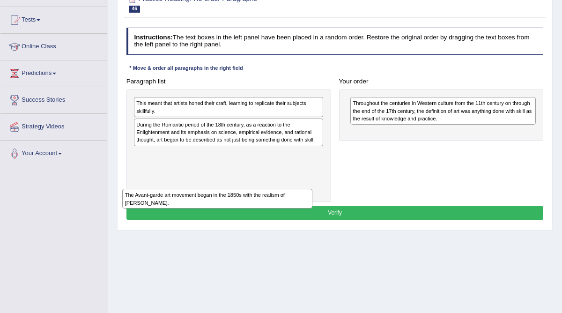
drag, startPoint x: 229, startPoint y: 134, endPoint x: 207, endPoint y: 215, distance: 83.1
click at [206, 216] on div "Instructions: The text boxes in the left panel have been placed in a random ord…" at bounding box center [334, 125] width 421 height 202
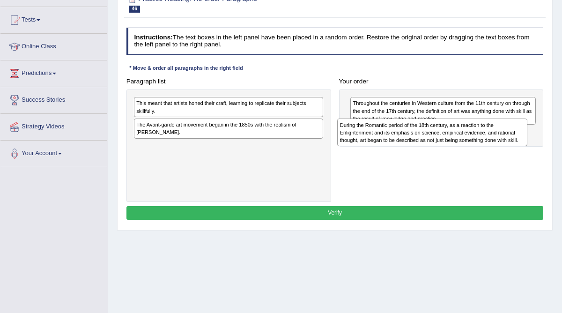
drag, startPoint x: 179, startPoint y: 131, endPoint x: 418, endPoint y: 140, distance: 240.1
click at [420, 140] on div "During the Romantic period of the 18th century, as a reaction to the Enlightenm…" at bounding box center [432, 132] width 190 height 27
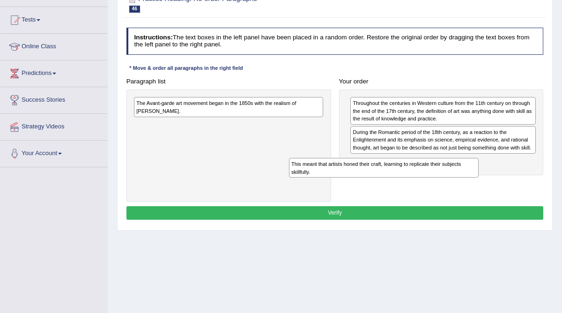
drag, startPoint x: 217, startPoint y: 106, endPoint x: 402, endPoint y: 182, distance: 199.6
click at [402, 182] on div "Paragraph list This meant that artists honed their craft, learning to replicate…" at bounding box center [334, 139] width 425 height 128
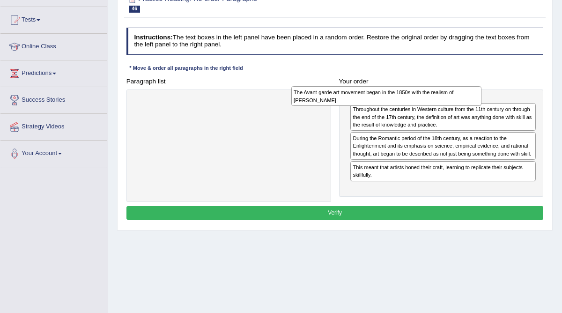
drag, startPoint x: 254, startPoint y: 108, endPoint x: 443, endPoint y: 99, distance: 189.5
click at [443, 99] on div "The Avant-garde art movement began in the 1850s with the realism of Gustave Cou…" at bounding box center [386, 96] width 190 height 20
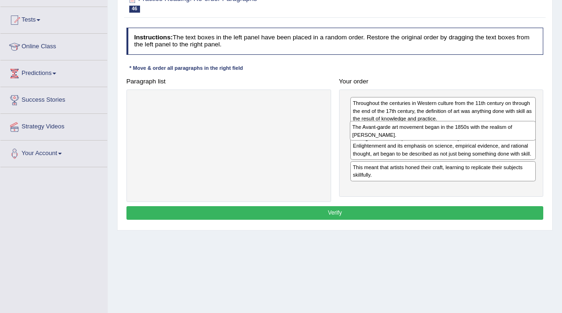
drag, startPoint x: 428, startPoint y: 105, endPoint x: 430, endPoint y: 137, distance: 32.4
click at [430, 137] on div "The Avant-garde art movement began in the 1850s with the realism of Gustave Cou…" at bounding box center [443, 131] width 186 height 20
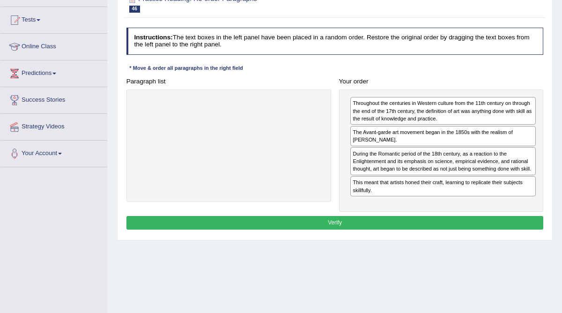
click at [373, 229] on button "Verify" at bounding box center [336, 223] width 418 height 14
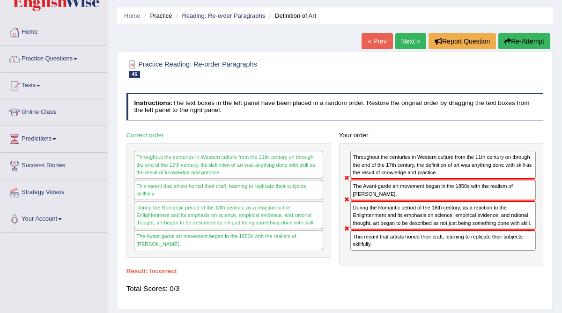
scroll to position [22, 0]
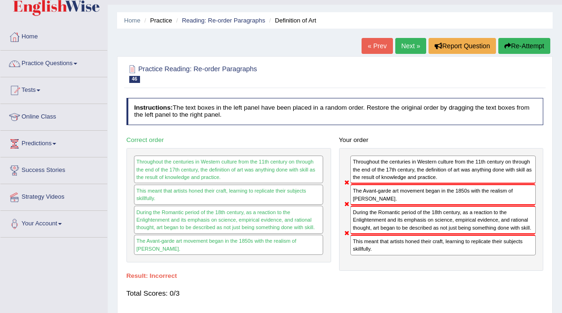
click at [516, 50] on button "Re-Attempt" at bounding box center [525, 46] width 52 height 16
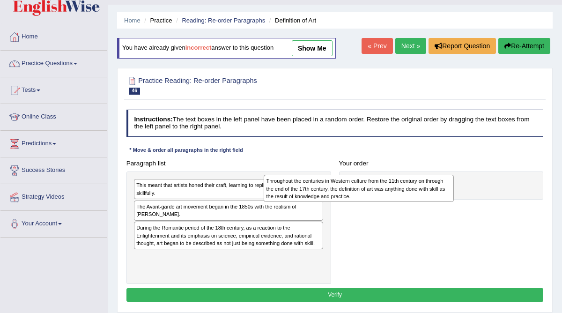
drag, startPoint x: 246, startPoint y: 215, endPoint x: 413, endPoint y: 189, distance: 168.8
click at [413, 189] on div "Throughout the centuries in Western culture from the 11th century on through th…" at bounding box center [359, 188] width 190 height 27
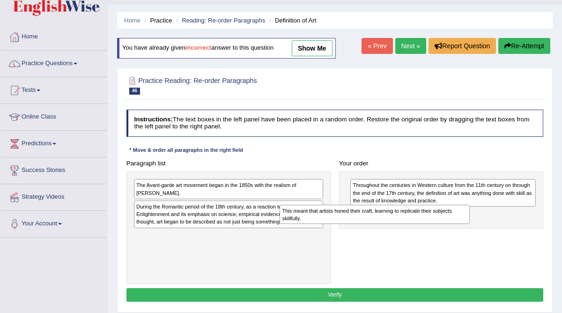
drag, startPoint x: 225, startPoint y: 191, endPoint x: 404, endPoint y: 224, distance: 181.4
click at [404, 224] on div "Paragraph list This meant that artists honed their craft, learning to replicate…" at bounding box center [334, 221] width 425 height 128
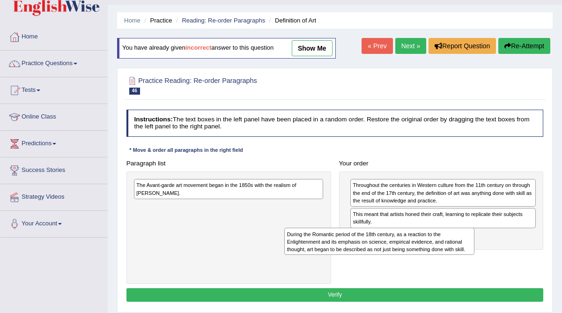
drag, startPoint x: 239, startPoint y: 215, endPoint x: 425, endPoint y: 254, distance: 190.2
click at [425, 254] on div "Paragraph list The Avant-garde art movement began in the 1850s with the realism…" at bounding box center [334, 221] width 425 height 128
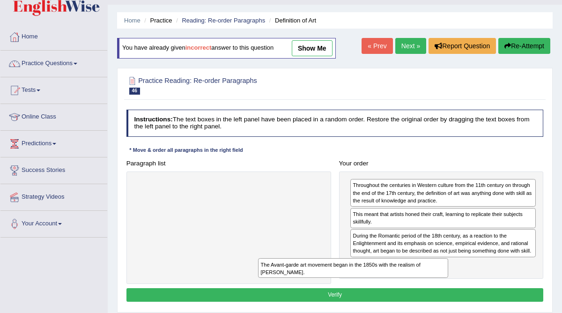
drag, startPoint x: 227, startPoint y: 184, endPoint x: 375, endPoint y: 281, distance: 177.7
click at [375, 281] on div "Paragraph list The Avant-garde art movement began in the 1850s with the realism…" at bounding box center [334, 221] width 425 height 128
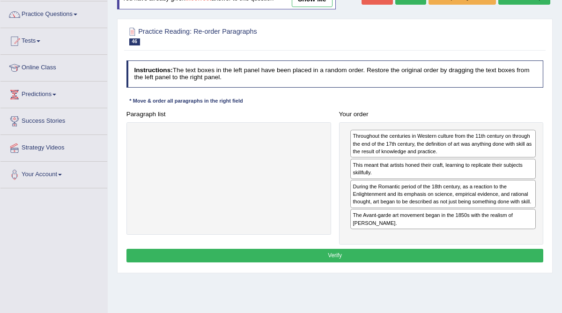
scroll to position [73, 0]
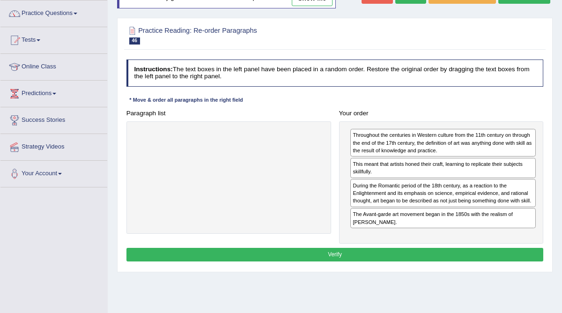
click at [309, 261] on button "Verify" at bounding box center [336, 255] width 418 height 14
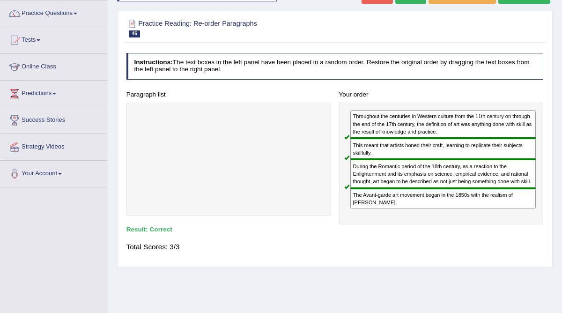
scroll to position [21, 0]
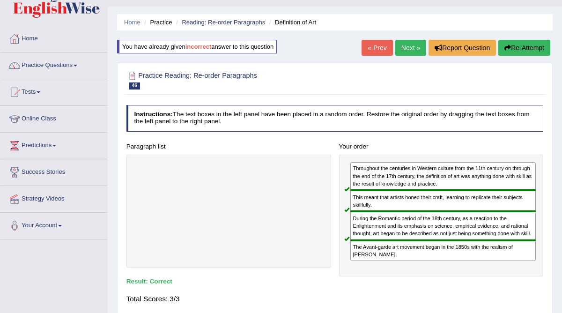
click at [412, 46] on link "Next »" at bounding box center [410, 48] width 31 height 16
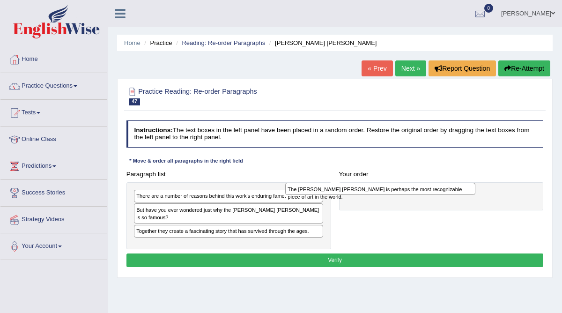
drag, startPoint x: 199, startPoint y: 224, endPoint x: 379, endPoint y: 194, distance: 182.0
click at [379, 194] on div "The [PERSON_NAME] [PERSON_NAME] is perhaps the most recognizable piece of art i…" at bounding box center [380, 189] width 190 height 12
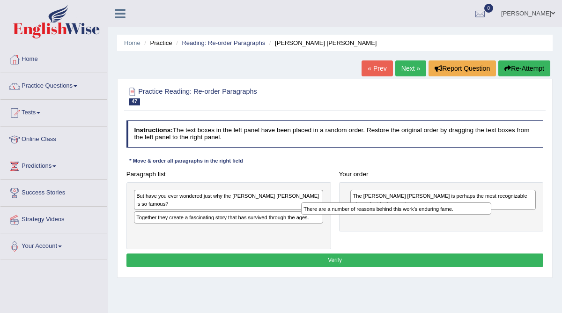
drag, startPoint x: 226, startPoint y: 196, endPoint x: 428, endPoint y: 214, distance: 202.3
click at [427, 215] on div "Paragraph list There are a number of reasons behind this work's enduring fame. …" at bounding box center [334, 208] width 425 height 82
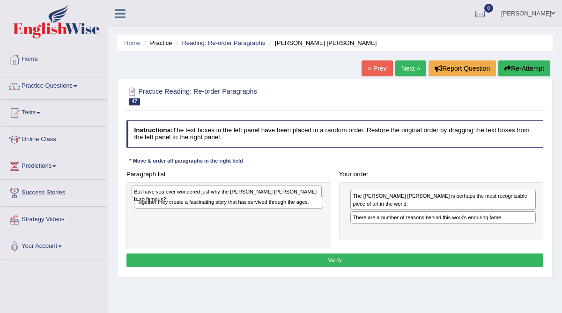
click at [215, 195] on div "But have you ever wondered just why the [PERSON_NAME] [PERSON_NAME] is so famou…" at bounding box center [227, 192] width 190 height 12
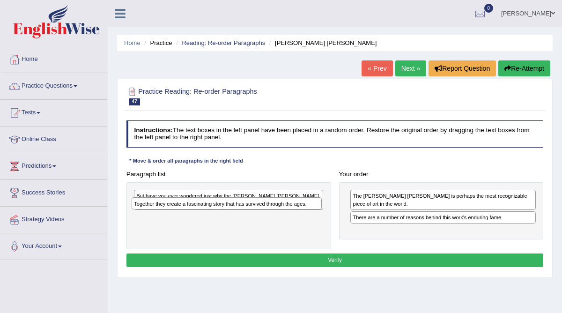
click at [201, 211] on div "But have you ever wondered just why the [PERSON_NAME] [PERSON_NAME] is so famou…" at bounding box center [229, 215] width 205 height 67
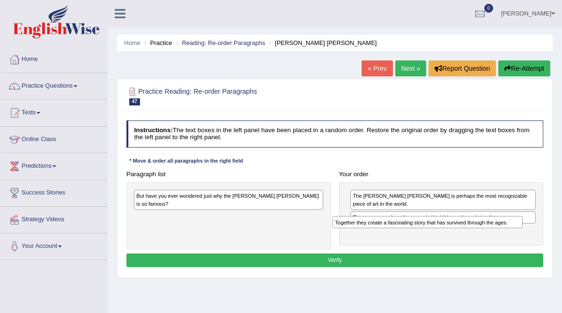
drag, startPoint x: 204, startPoint y: 208, endPoint x: 443, endPoint y: 230, distance: 240.4
click at [443, 230] on div "Paragraph list But have you ever wondered just why the [PERSON_NAME] [PERSON_NA…" at bounding box center [334, 208] width 425 height 82
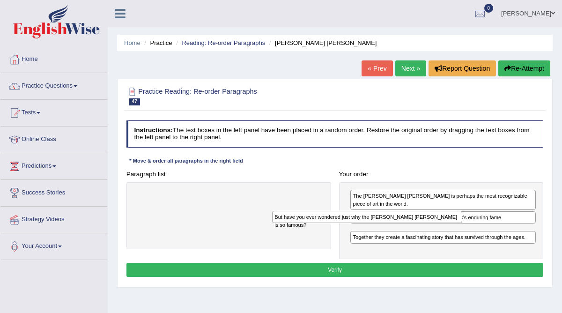
drag, startPoint x: 202, startPoint y: 198, endPoint x: 366, endPoint y: 225, distance: 165.3
click at [366, 225] on div "Paragraph list But have you ever wondered just why the Mona Lisa is so famous? …" at bounding box center [334, 213] width 425 height 92
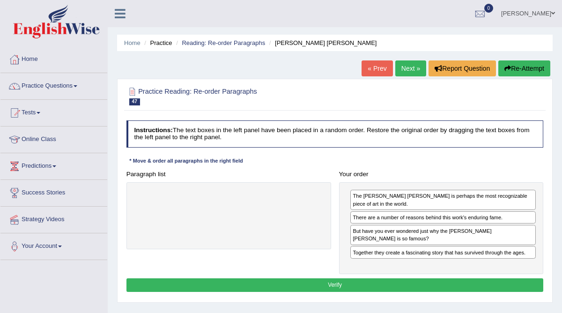
click at [320, 278] on button "Verify" at bounding box center [336, 285] width 418 height 14
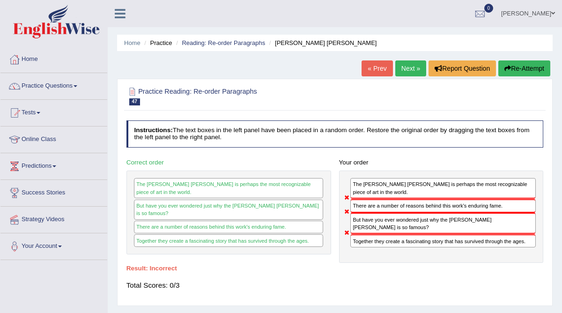
click at [523, 68] on button "Re-Attempt" at bounding box center [525, 68] width 52 height 16
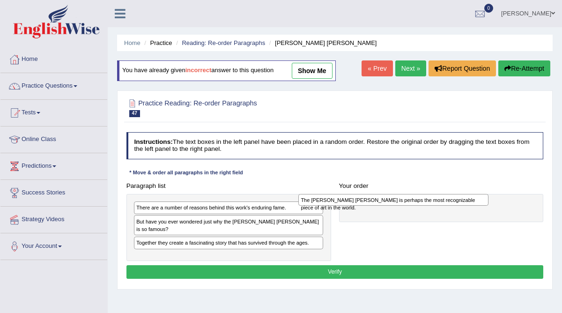
drag, startPoint x: 228, startPoint y: 237, endPoint x: 423, endPoint y: 206, distance: 197.9
click at [423, 206] on div "Paragraph list There are a number of reasons behind this work's enduring fame. …" at bounding box center [334, 220] width 425 height 82
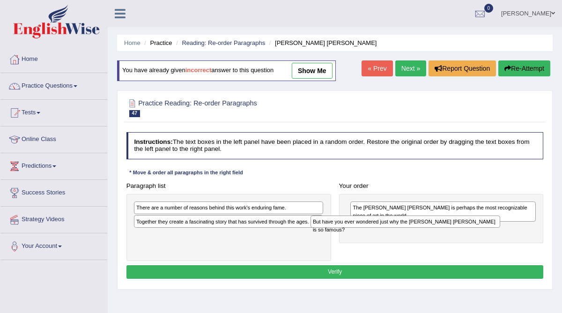
drag, startPoint x: 195, startPoint y: 221, endPoint x: 404, endPoint y: 228, distance: 209.1
click at [405, 228] on div "Paragraph list There are a number of reasons behind this work's enduring fame. …" at bounding box center [334, 220] width 425 height 82
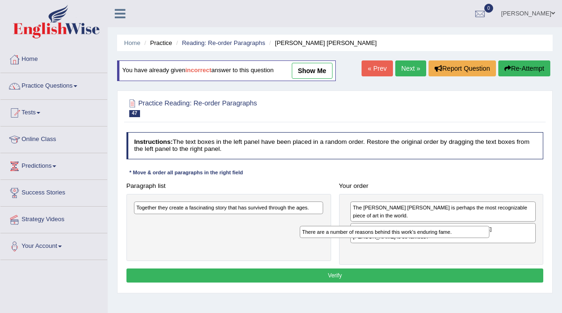
drag, startPoint x: 220, startPoint y: 206, endPoint x: 418, endPoint y: 239, distance: 200.5
click at [418, 239] on div "Paragraph list There are a number of reasons behind this work's enduring fame. …" at bounding box center [334, 222] width 425 height 86
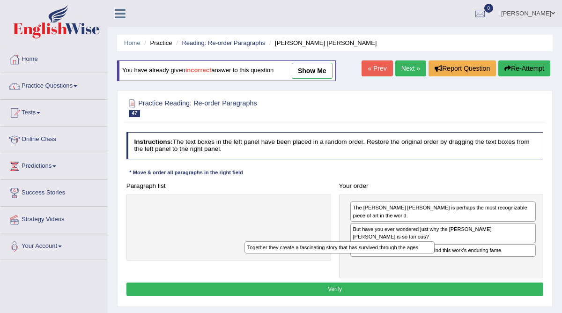
drag, startPoint x: 230, startPoint y: 206, endPoint x: 363, endPoint y: 258, distance: 142.9
click at [363, 258] on div "Paragraph list Together they create a fascinating story that has survived throu…" at bounding box center [334, 228] width 425 height 99
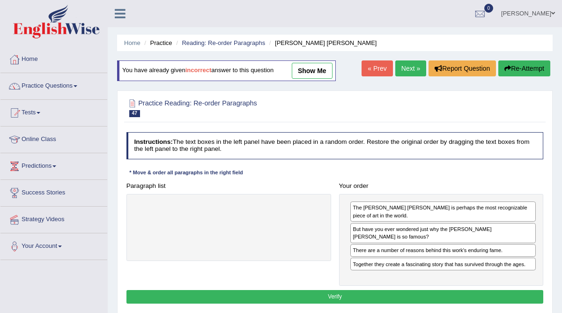
click at [354, 290] on button "Verify" at bounding box center [336, 297] width 418 height 14
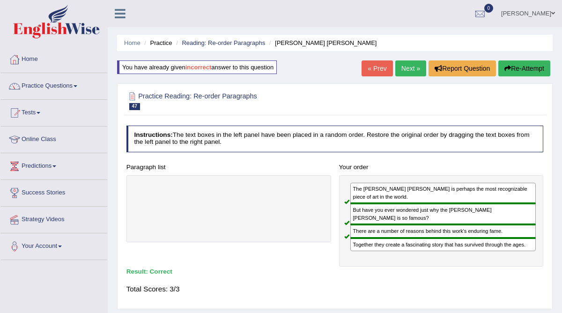
click at [408, 71] on link "Next »" at bounding box center [410, 68] width 31 height 16
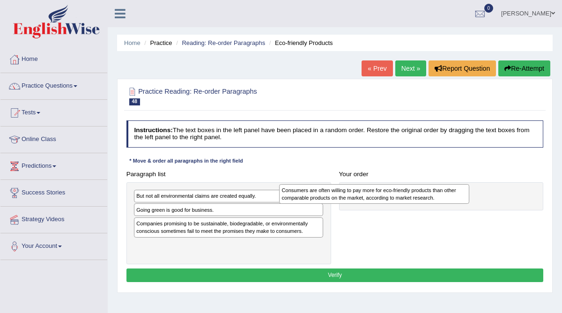
drag, startPoint x: 190, startPoint y: 212, endPoint x: 389, endPoint y: 193, distance: 200.1
click at [389, 194] on div "Consumers are often willing to pay more for eco-friendly products than other co…" at bounding box center [374, 194] width 190 height 20
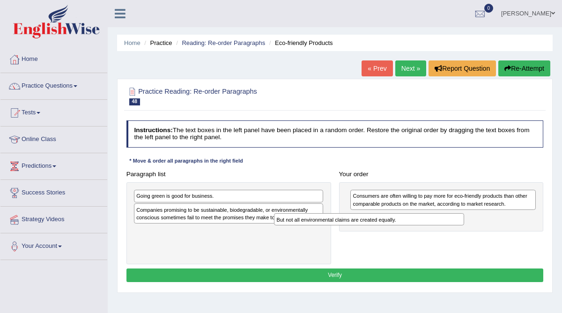
drag, startPoint x: 221, startPoint y: 196, endPoint x: 390, endPoint y: 228, distance: 171.7
click at [390, 228] on div "Paragraph list But not all environmental claims are created equally. Going gree…" at bounding box center [334, 215] width 425 height 97
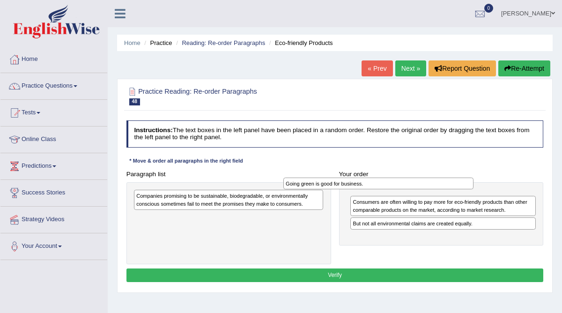
drag, startPoint x: 279, startPoint y: 198, endPoint x: 470, endPoint y: 188, distance: 191.0
click at [469, 187] on div "Going green is good for business." at bounding box center [379, 184] width 190 height 12
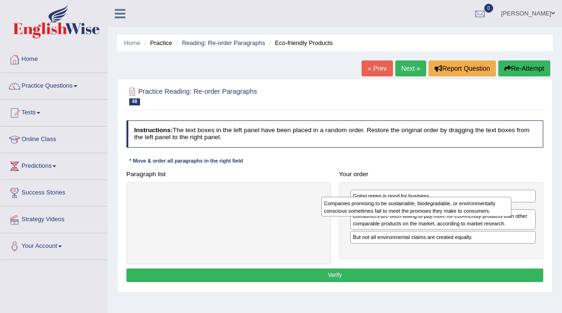
drag, startPoint x: 195, startPoint y: 200, endPoint x: 418, endPoint y: 212, distance: 223.4
click at [418, 212] on div "Companies promising to be sustainable, biodegradable, or environmentally consci…" at bounding box center [416, 207] width 190 height 20
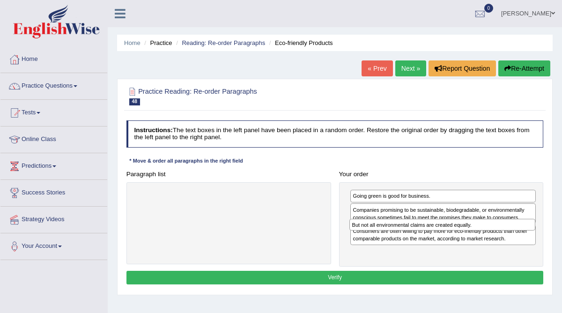
drag, startPoint x: 433, startPoint y: 253, endPoint x: 435, endPoint y: 236, distance: 16.9
click at [435, 236] on div "Going green is good for business. Companies promising to be sustainable, biodeg…" at bounding box center [441, 224] width 205 height 84
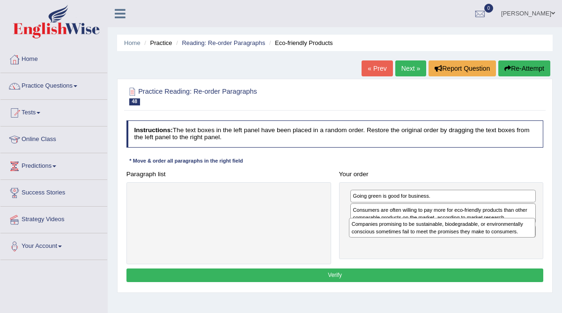
drag, startPoint x: 422, startPoint y: 210, endPoint x: 423, endPoint y: 234, distance: 23.9
click at [423, 234] on div "Companies promising to be sustainable, biodegradable, or environmentally consci…" at bounding box center [442, 228] width 186 height 20
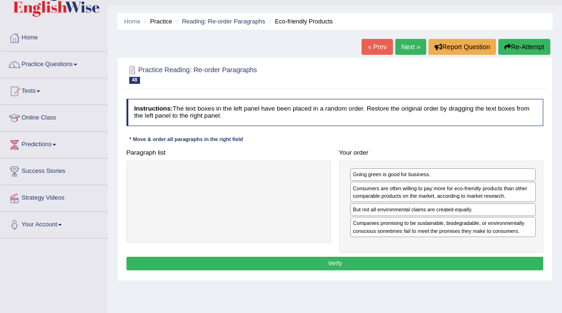
scroll to position [30, 0]
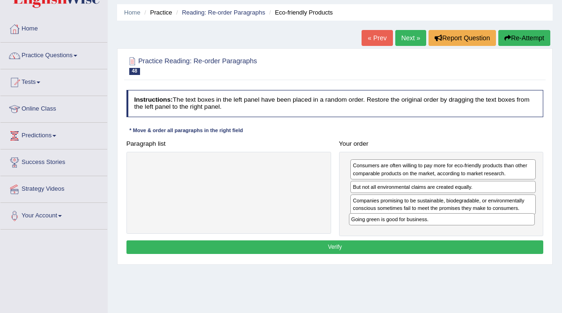
drag, startPoint x: 393, startPoint y: 164, endPoint x: 394, endPoint y: 231, distance: 66.5
click at [394, 231] on div "Going green is good for business. Consumers are often willing to pay more for e…" at bounding box center [441, 194] width 205 height 84
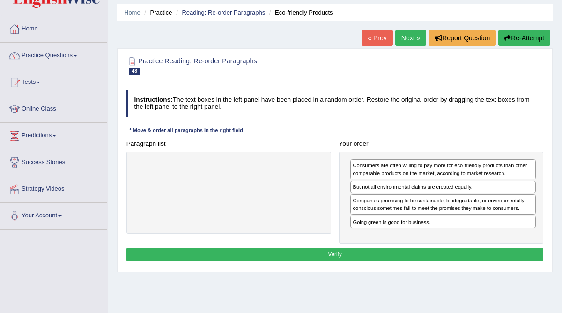
click at [361, 250] on button "Verify" at bounding box center [336, 255] width 418 height 14
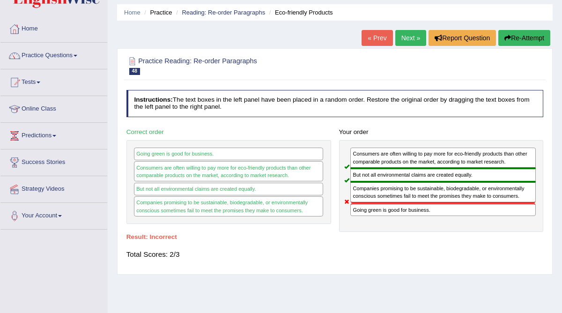
click at [508, 38] on icon "button" at bounding box center [508, 38] width 7 height 7
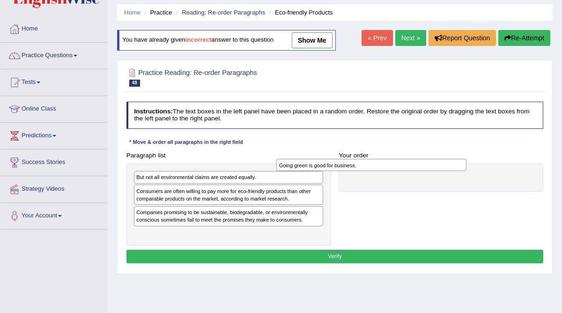
drag, startPoint x: 213, startPoint y: 212, endPoint x: 383, endPoint y: 168, distance: 175.7
click at [383, 168] on div "Going green is good for business." at bounding box center [371, 165] width 190 height 12
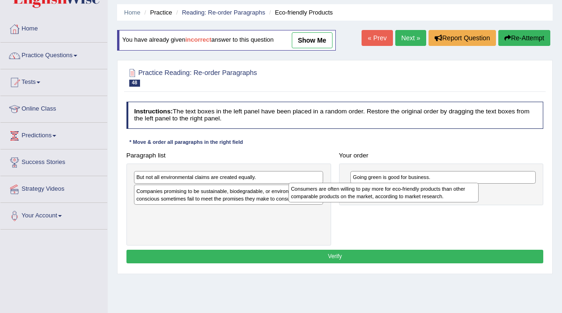
drag, startPoint x: 224, startPoint y: 193, endPoint x: 407, endPoint y: 197, distance: 183.7
click at [407, 197] on div "Consumers are often willing to pay more for eco-friendly products than other co…" at bounding box center [384, 193] width 190 height 20
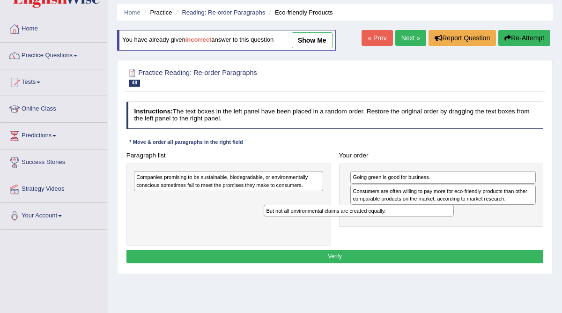
drag, startPoint x: 227, startPoint y: 176, endPoint x: 382, endPoint y: 219, distance: 161.0
click at [382, 219] on div "Paragraph list But not all environmental claims are created equally. Companies …" at bounding box center [334, 197] width 425 height 97
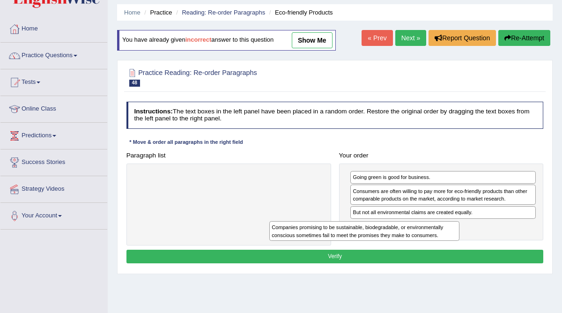
drag, startPoint x: 234, startPoint y: 181, endPoint x: 399, endPoint y: 243, distance: 175.7
click at [399, 243] on div "Paragraph list Companies promising to be sustainable, biodegradable, or environ…" at bounding box center [334, 197] width 425 height 97
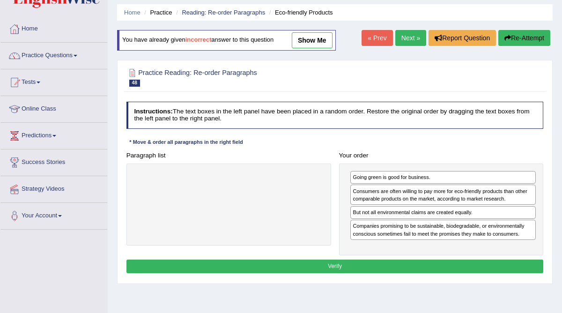
click at [334, 262] on button "Verify" at bounding box center [336, 267] width 418 height 14
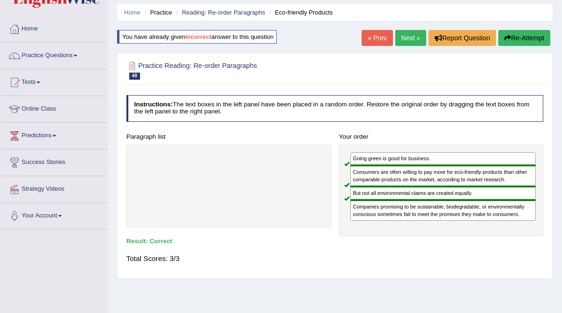
click at [410, 37] on link "Next »" at bounding box center [410, 38] width 31 height 16
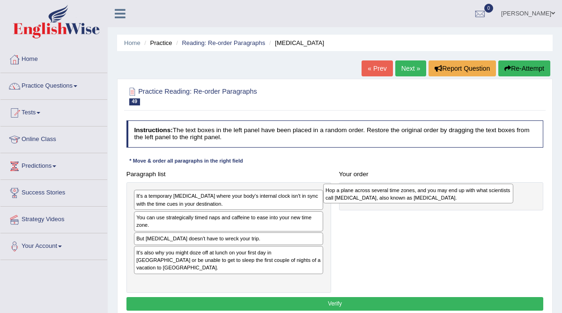
drag, startPoint x: 188, startPoint y: 200, endPoint x: 418, endPoint y: 196, distance: 230.1
click at [418, 196] on div "Hop a plane across several time zones, and you may end up with what scientists …" at bounding box center [418, 194] width 190 height 20
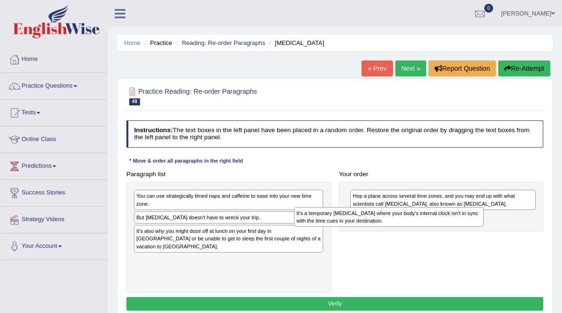
drag, startPoint x: 189, startPoint y: 197, endPoint x: 380, endPoint y: 222, distance: 191.8
click at [380, 222] on div "It's a temporary sleep disorder where your body's internal clock isn't in sync …" at bounding box center [389, 217] width 190 height 20
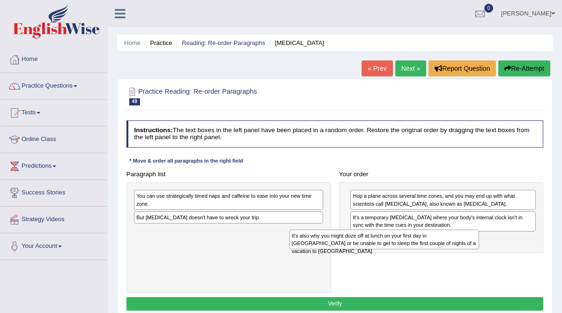
drag, startPoint x: 204, startPoint y: 236, endPoint x: 388, endPoint y: 253, distance: 184.9
click at [388, 253] on div "Paragraph list You can use strategically timed naps and caffeine to ease into y…" at bounding box center [334, 230] width 425 height 126
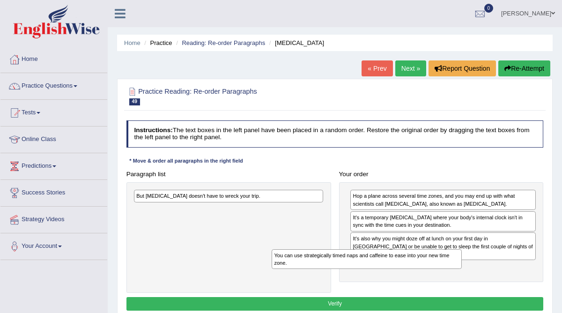
drag, startPoint x: 227, startPoint y: 201, endPoint x: 398, endPoint y: 275, distance: 186.4
click at [398, 275] on div "Paragraph list You can use strategically timed naps and caffeine to ease into y…" at bounding box center [334, 230] width 425 height 126
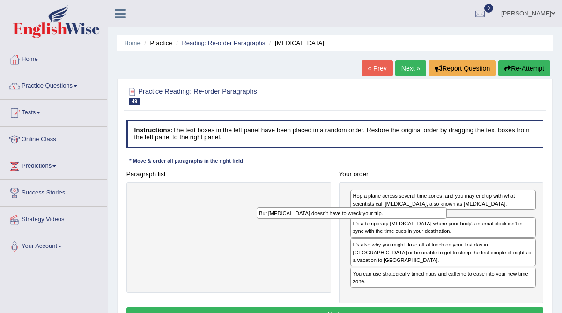
drag, startPoint x: 243, startPoint y: 197, endPoint x: 390, endPoint y: 220, distance: 148.5
click at [390, 220] on div "Paragraph list But jet lag doesn't have to wreck your trip. Correct order Hop a…" at bounding box center [334, 235] width 425 height 136
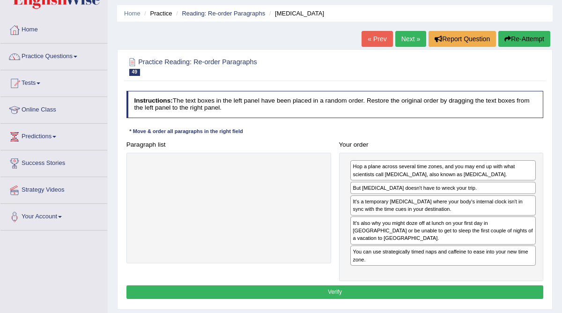
scroll to position [33, 0]
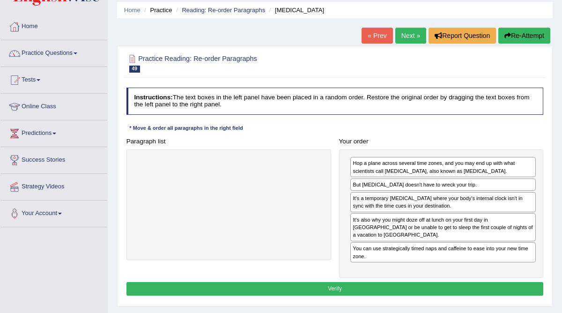
click at [364, 282] on button "Verify" at bounding box center [336, 289] width 418 height 14
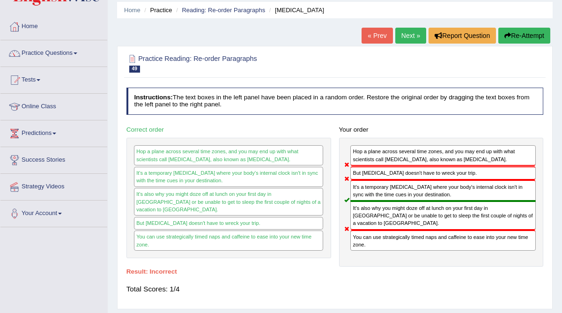
click at [522, 39] on button "Re-Attempt" at bounding box center [525, 36] width 52 height 16
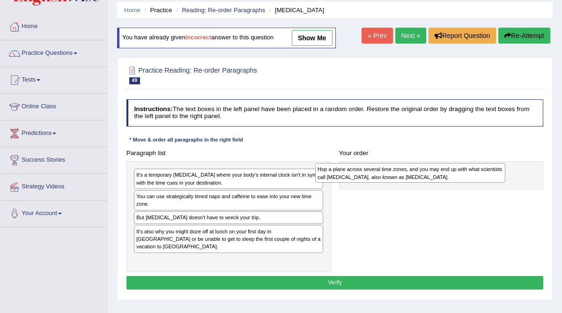
drag, startPoint x: 248, startPoint y: 179, endPoint x: 463, endPoint y: 176, distance: 214.6
click at [463, 176] on div "Hop a plane across several time zones, and you may end up with what scientists …" at bounding box center [410, 173] width 190 height 20
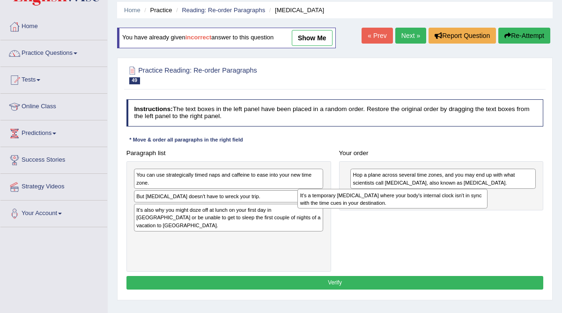
drag, startPoint x: 212, startPoint y: 180, endPoint x: 407, endPoint y: 208, distance: 196.9
click at [408, 208] on div "Paragraph list It's a temporary [MEDICAL_DATA] where your body's internal clock…" at bounding box center [334, 209] width 425 height 126
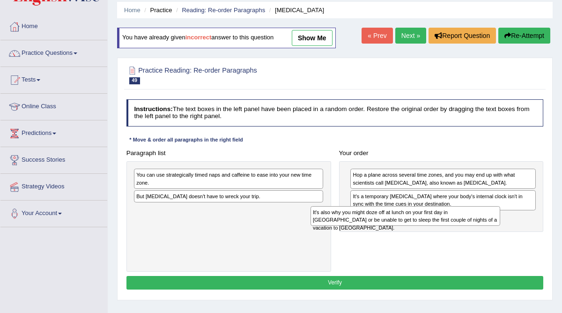
drag, startPoint x: 233, startPoint y: 214, endPoint x: 448, endPoint y: 228, distance: 215.5
click at [448, 229] on div "Paragraph list You can use strategically timed naps and caffeine to ease into y…" at bounding box center [334, 209] width 425 height 126
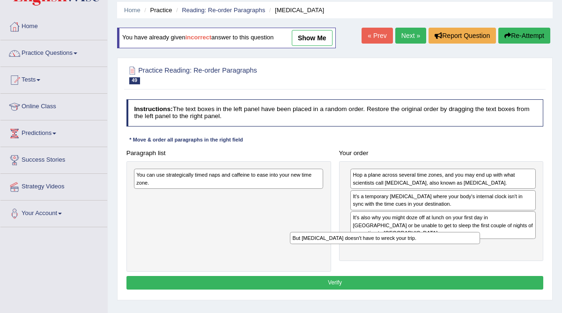
drag, startPoint x: 228, startPoint y: 195, endPoint x: 417, endPoint y: 251, distance: 196.9
click at [417, 251] on div "Paragraph list You can use strategically timed naps and caffeine to ease into y…" at bounding box center [334, 209] width 425 height 126
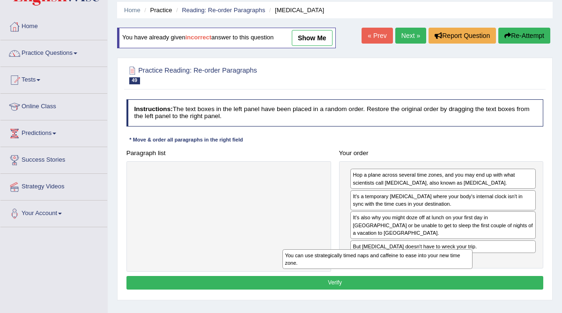
drag, startPoint x: 237, startPoint y: 177, endPoint x: 418, endPoint y: 274, distance: 205.5
click at [418, 274] on div "Instructions: The text boxes in the left panel have been placed in a random ord…" at bounding box center [334, 196] width 421 height 201
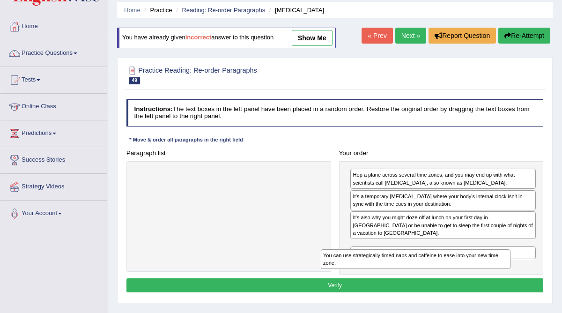
drag, startPoint x: 160, startPoint y: 174, endPoint x: 382, endPoint y: 272, distance: 242.8
click at [382, 273] on div "Instructions: The text boxes in the left panel have been placed in a random ord…" at bounding box center [334, 197] width 421 height 203
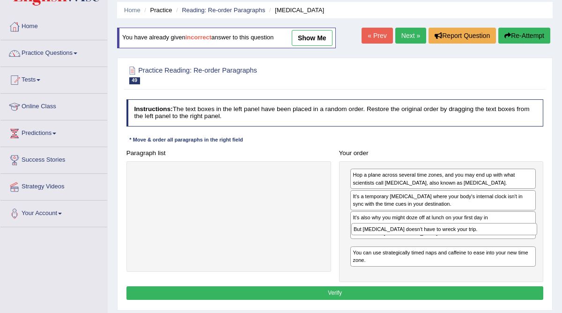
drag, startPoint x: 383, startPoint y: 257, endPoint x: 386, endPoint y: 243, distance: 14.9
click at [386, 243] on div "Hop a plane across several time zones, and you may end up with what scientists …" at bounding box center [441, 221] width 205 height 121
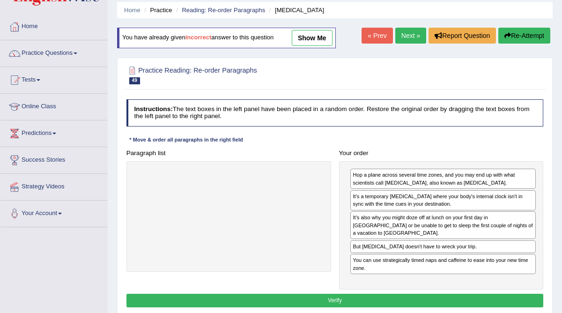
click at [326, 294] on button "Verify" at bounding box center [336, 301] width 418 height 14
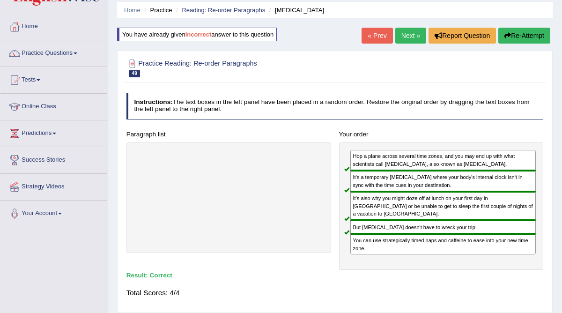
click at [411, 37] on link "Next »" at bounding box center [410, 36] width 31 height 16
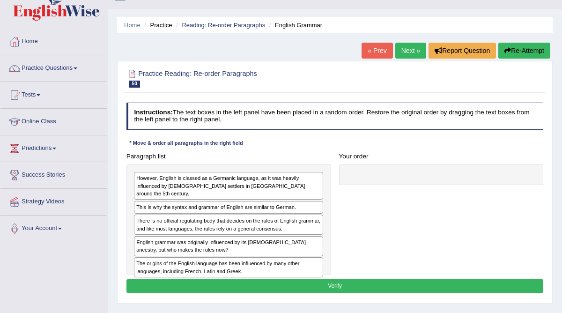
scroll to position [22, 0]
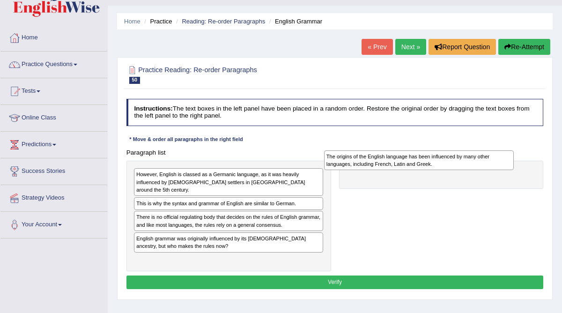
drag, startPoint x: 194, startPoint y: 256, endPoint x: 419, endPoint y: 163, distance: 243.7
click at [419, 163] on div "The origins of the English language has been influenced by many other languages…" at bounding box center [419, 160] width 190 height 20
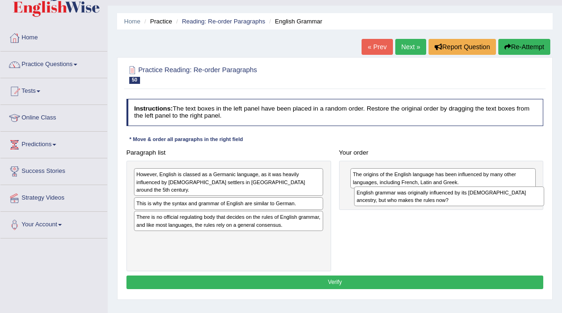
drag, startPoint x: 198, startPoint y: 236, endPoint x: 459, endPoint y: 207, distance: 263.1
click at [459, 207] on div "Paragraph list However, English is classed as a Germanic language, as it was he…" at bounding box center [334, 209] width 425 height 126
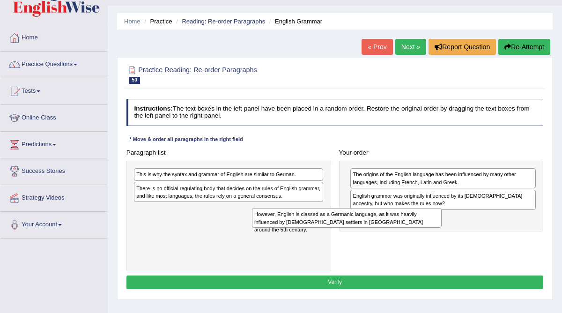
drag, startPoint x: 262, startPoint y: 174, endPoint x: 422, endPoint y: 224, distance: 166.9
click at [421, 223] on div "However, English is classed as a Germanic language, as it was heavily influence…" at bounding box center [347, 218] width 190 height 20
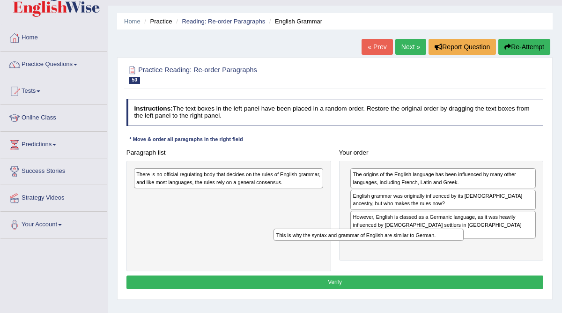
drag, startPoint x: 230, startPoint y: 176, endPoint x: 397, endPoint y: 251, distance: 183.1
click at [397, 251] on div "Paragraph list This is why the syntax and grammar of English are similar to Ger…" at bounding box center [334, 209] width 425 height 126
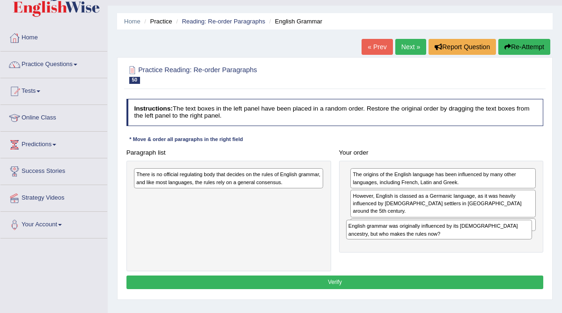
drag, startPoint x: 418, startPoint y: 201, endPoint x: 414, endPoint y: 244, distance: 43.2
click at [415, 244] on div "Paragraph list There is no official regulating body that decides on the rules o…" at bounding box center [334, 209] width 425 height 126
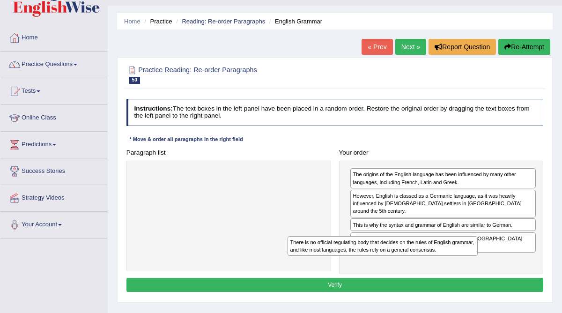
drag, startPoint x: 231, startPoint y: 180, endPoint x: 414, endPoint y: 264, distance: 201.5
click at [414, 264] on div "Paragraph list There is no official regulating body that decides on the rules o…" at bounding box center [334, 210] width 425 height 128
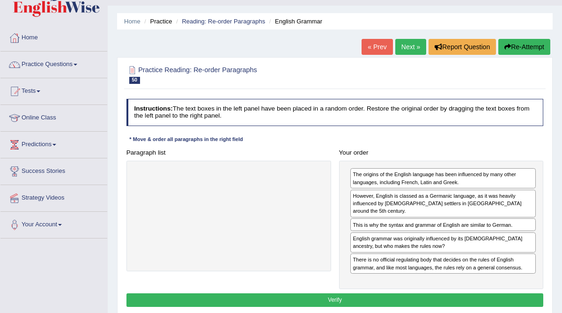
click at [348, 293] on button "Verify" at bounding box center [336, 300] width 418 height 14
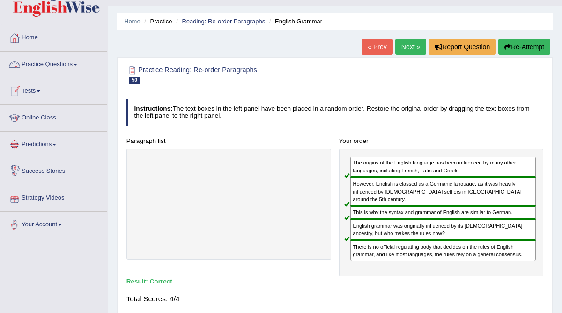
click at [78, 62] on link "Practice Questions" at bounding box center [53, 63] width 107 height 23
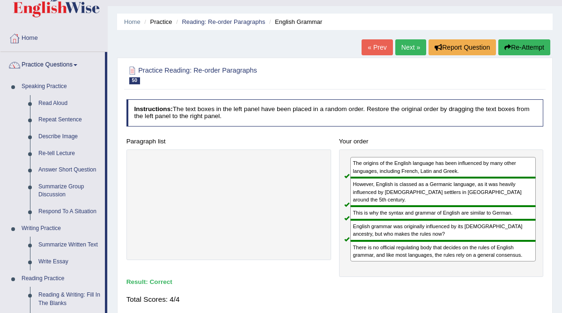
scroll to position [20, 0]
